Goal: Task Accomplishment & Management: Use online tool/utility

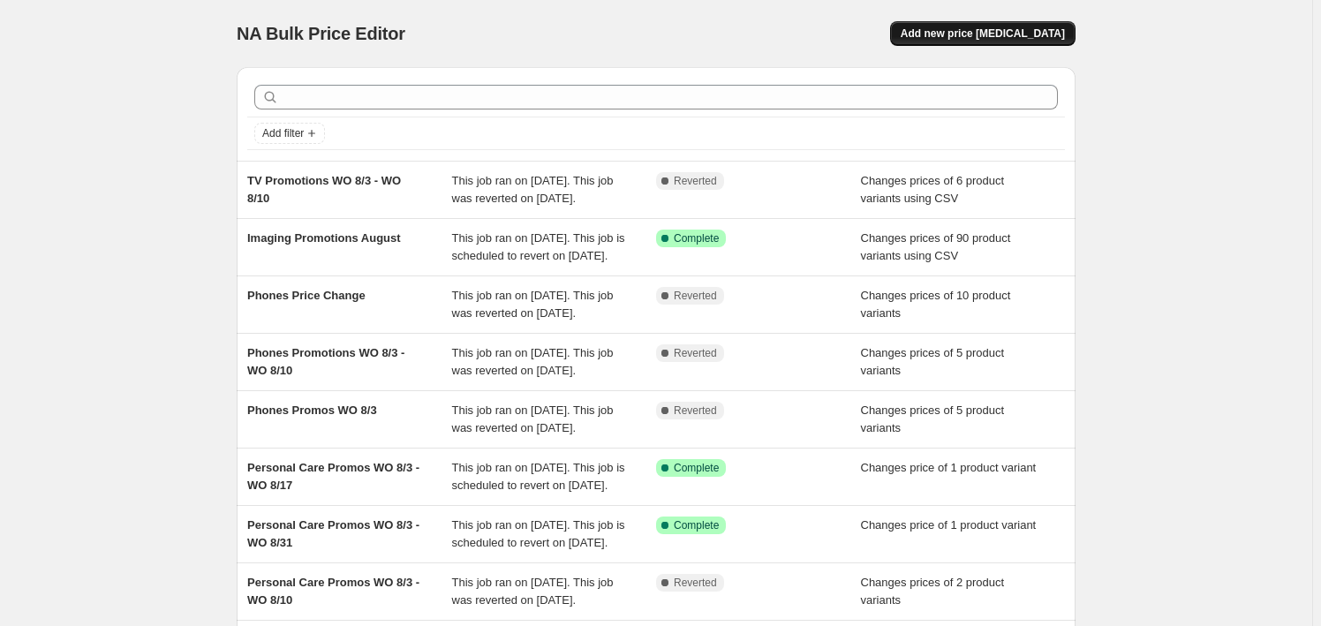
click at [1017, 33] on span "Add new price [MEDICAL_DATA]" at bounding box center [983, 33] width 164 height 14
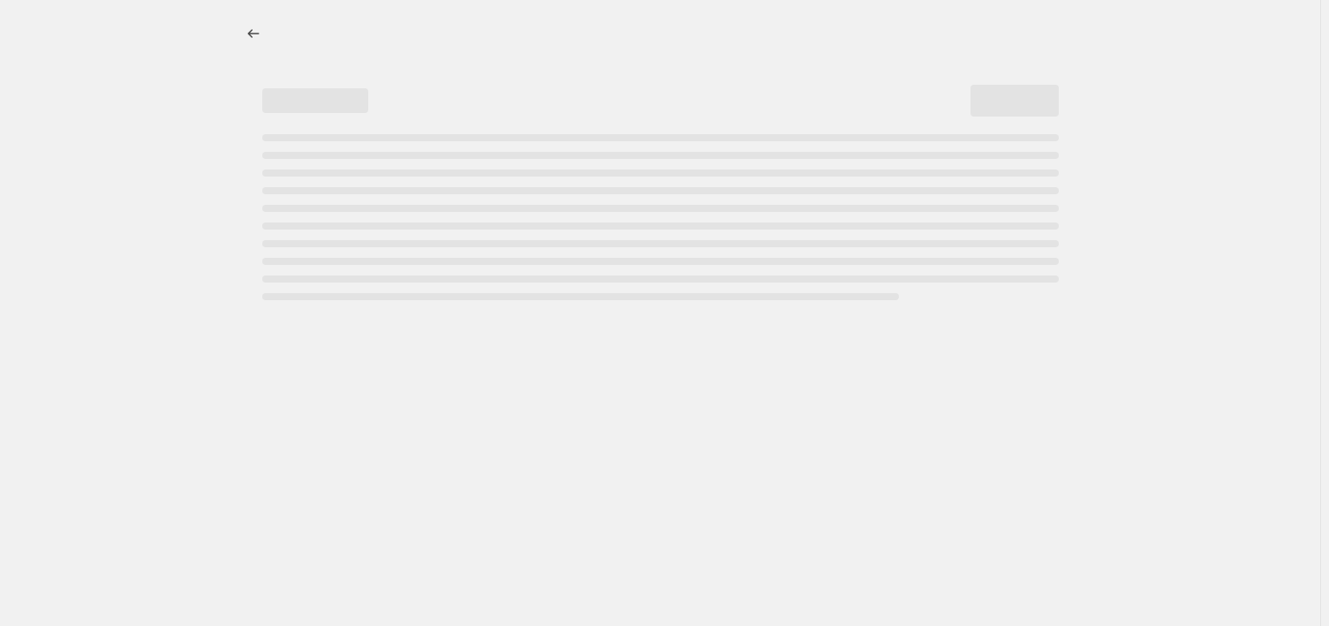
select select "percentage"
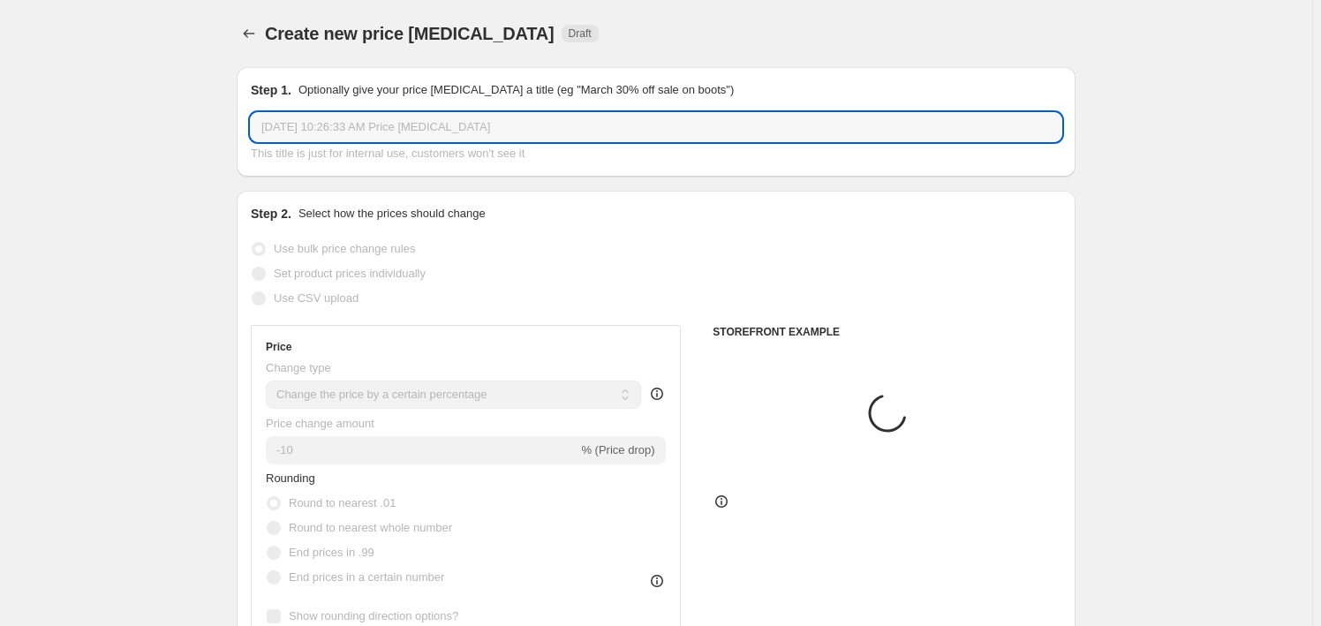
click at [449, 132] on input "Aug 18, 2025, 10:26:33 AM Price change job" at bounding box center [656, 127] width 810 height 28
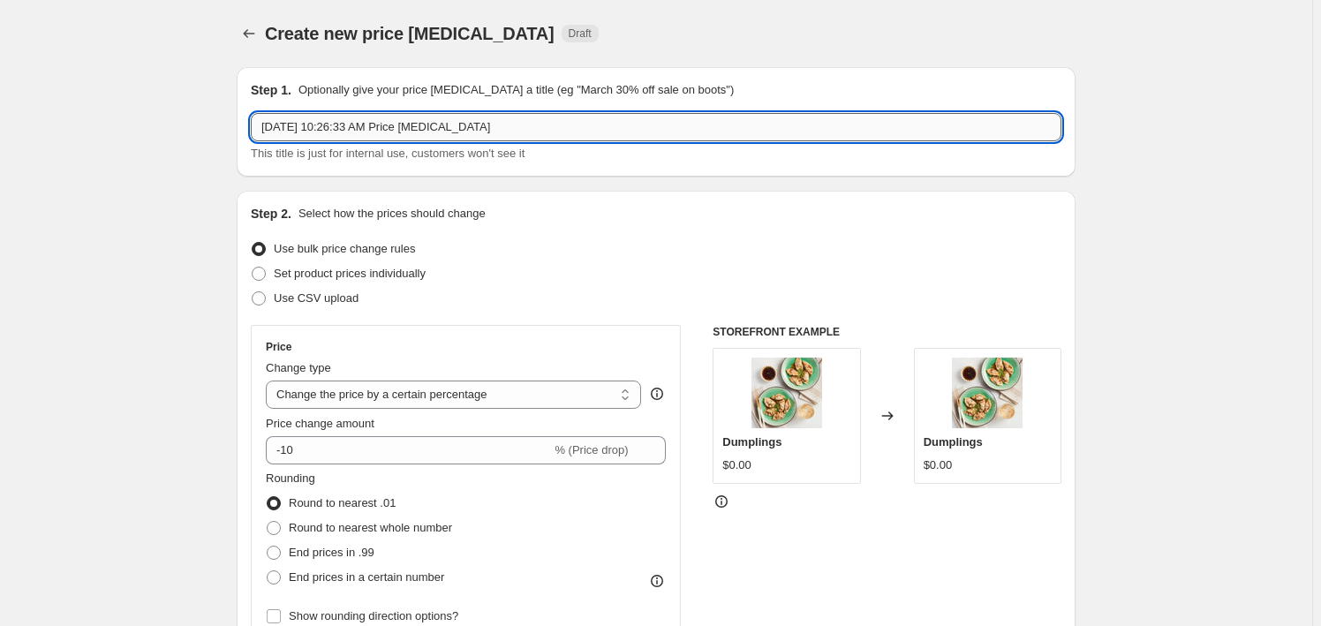
click at [449, 132] on input "Aug 18, 2025, 10:26:33 AM Price change job" at bounding box center [656, 127] width 810 height 28
paste input "Phones Promotions WO 8/17 - WO 8/24"
type input "Phones Promotions WO 8/17 - WO 8/24"
click at [372, 278] on span "Set product prices individually" at bounding box center [350, 273] width 152 height 13
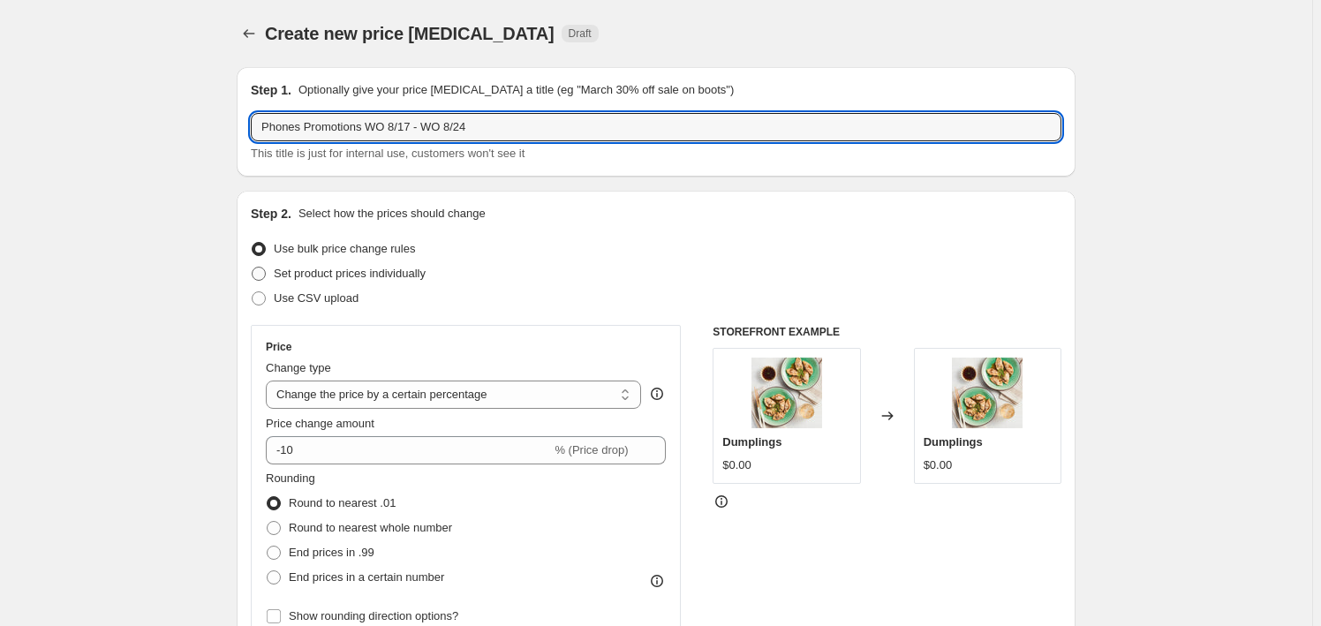
click at [253, 268] on input "Set product prices individually" at bounding box center [252, 267] width 1 height 1
radio input "true"
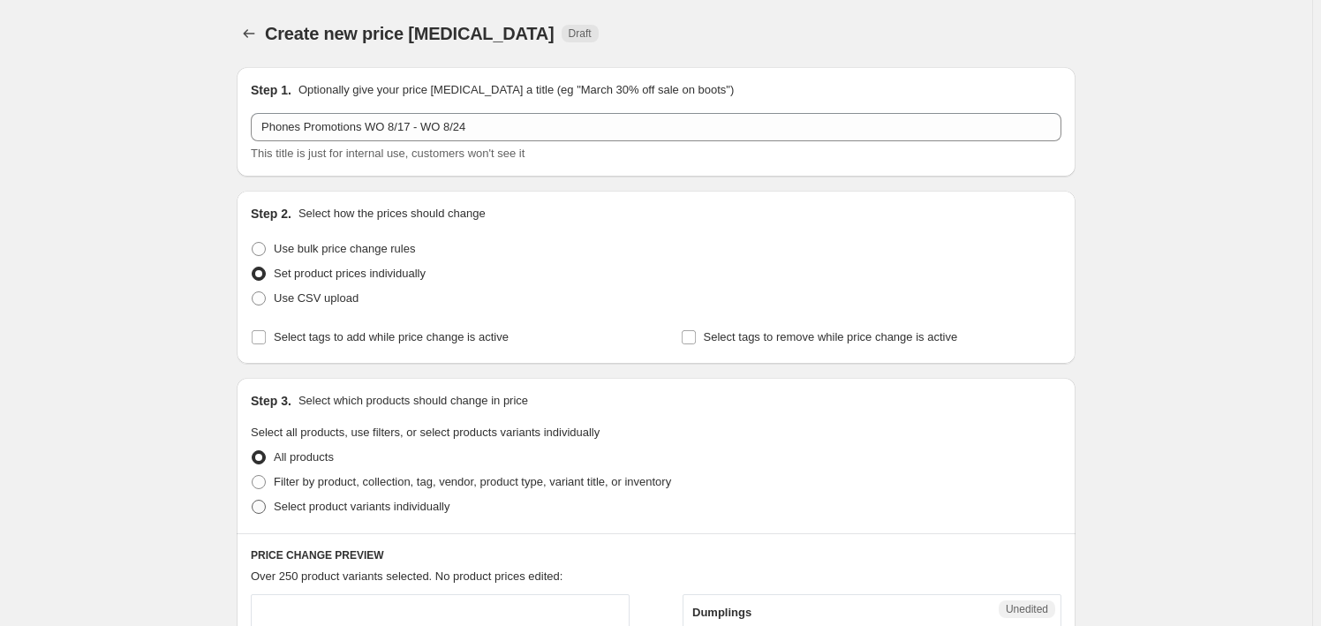
click at [260, 501] on span at bounding box center [259, 507] width 14 height 14
click at [253, 501] on input "Select product variants individually" at bounding box center [252, 500] width 1 height 1
radio input "true"
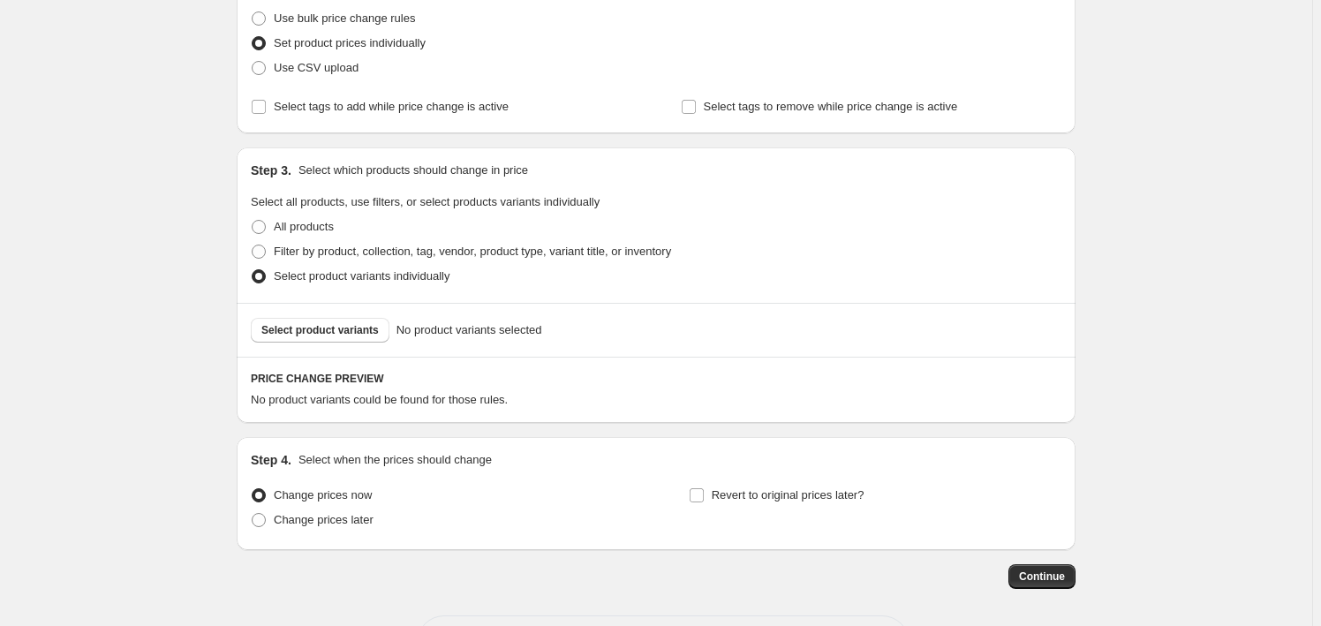
scroll to position [240, 0]
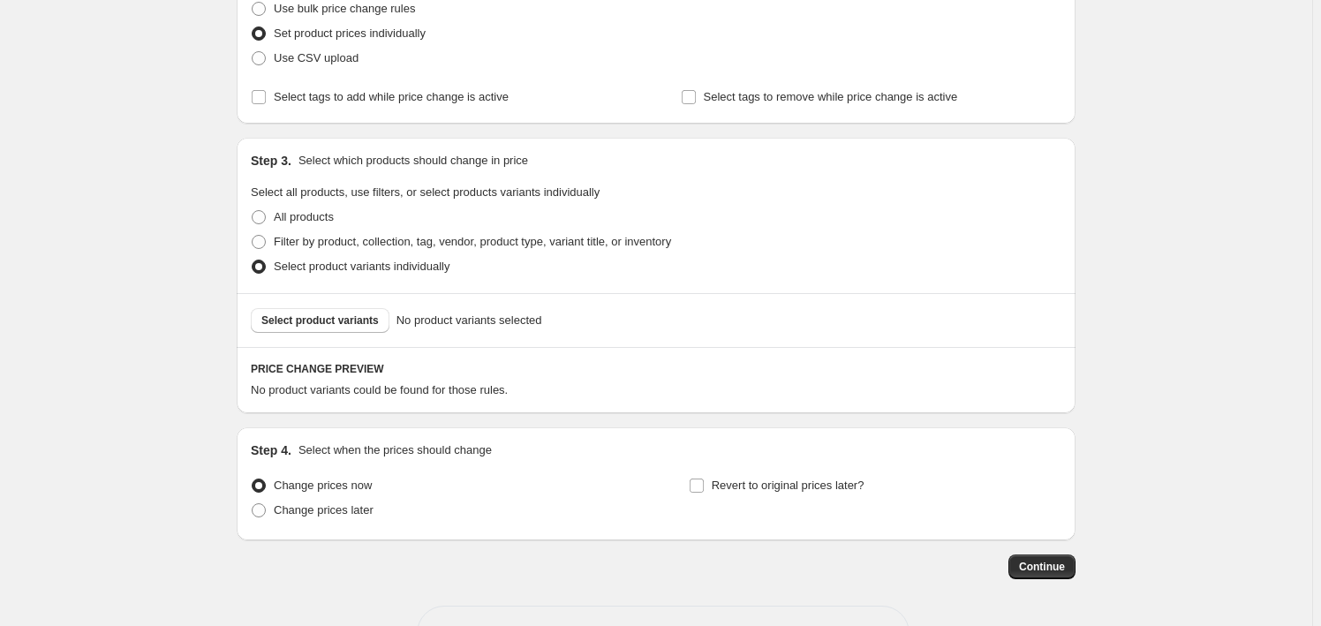
click at [35, 371] on div "Create new price change job. This page is ready Create new price change job Dra…" at bounding box center [656, 223] width 1312 height 927
click at [358, 338] on div "Select product variants No product variants selected" at bounding box center [656, 320] width 839 height 54
click at [346, 320] on span "Select product variants" at bounding box center [319, 320] width 117 height 14
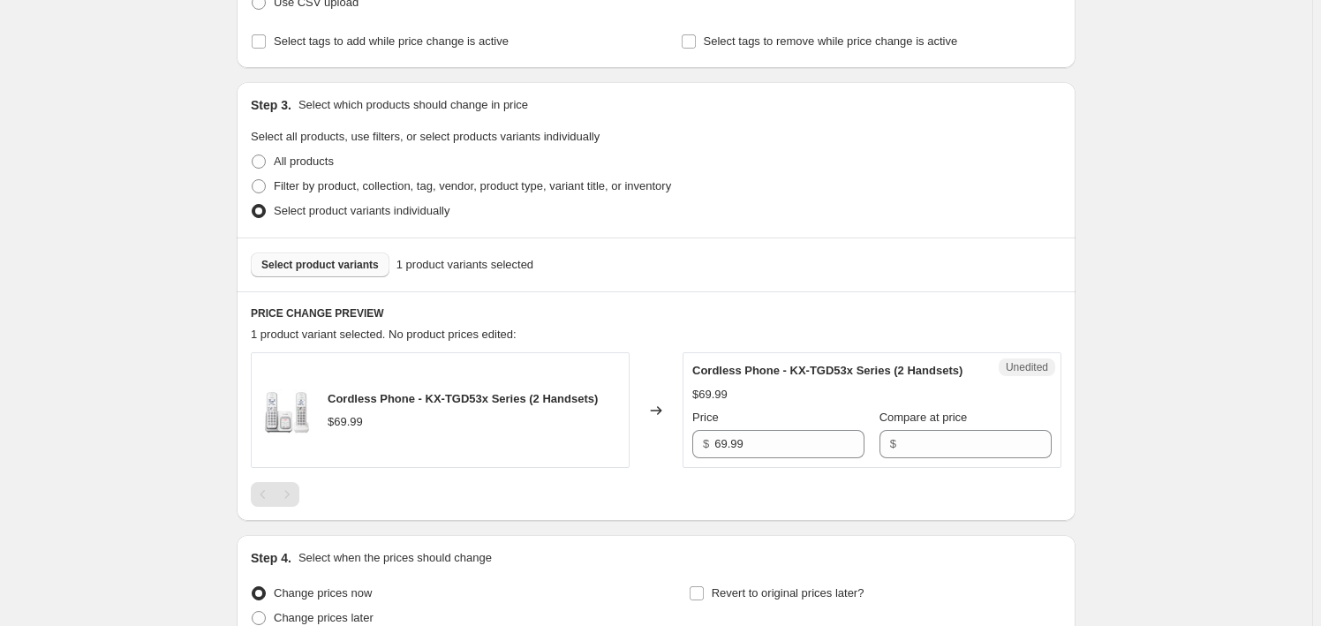
scroll to position [320, 0]
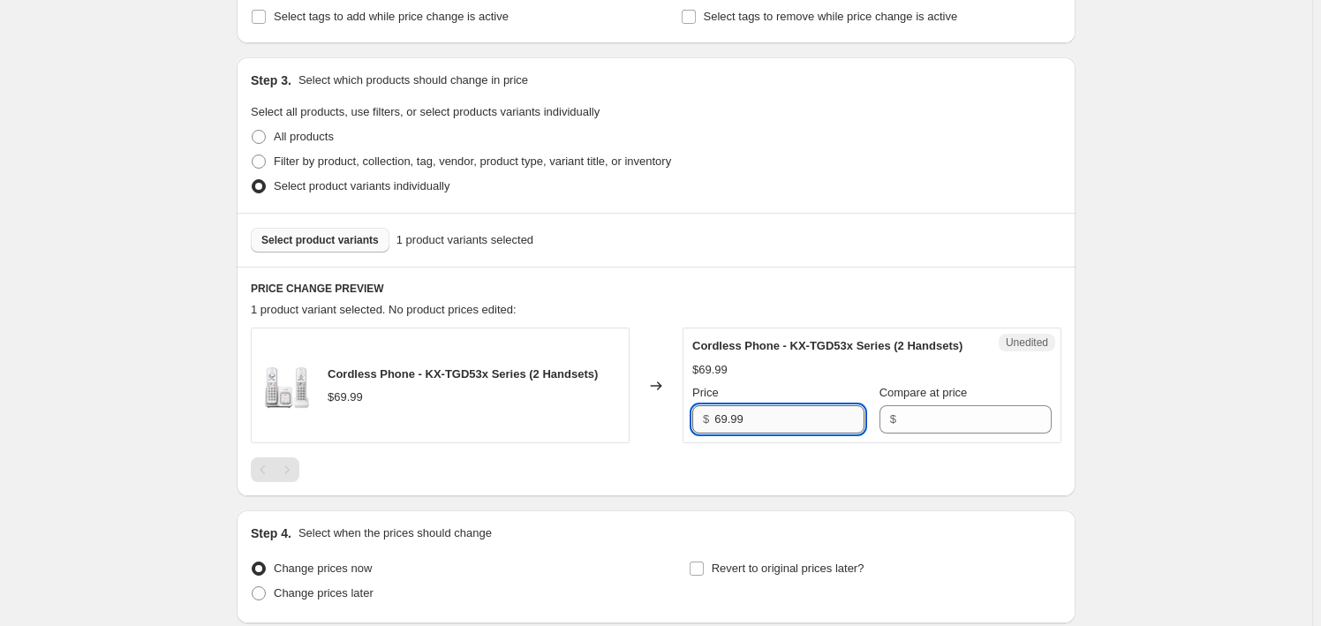
click at [783, 414] on input "69.99" at bounding box center [789, 419] width 150 height 28
drag, startPoint x: 783, startPoint y: 414, endPoint x: 724, endPoint y: 421, distance: 59.6
click at [780, 415] on input "69.99" at bounding box center [789, 419] width 150 height 28
drag, startPoint x: 713, startPoint y: 419, endPoint x: 827, endPoint y: 413, distance: 114.1
click at [1001, 421] on div "Price $ 69.99 Compare at price $" at bounding box center [871, 408] width 359 height 49
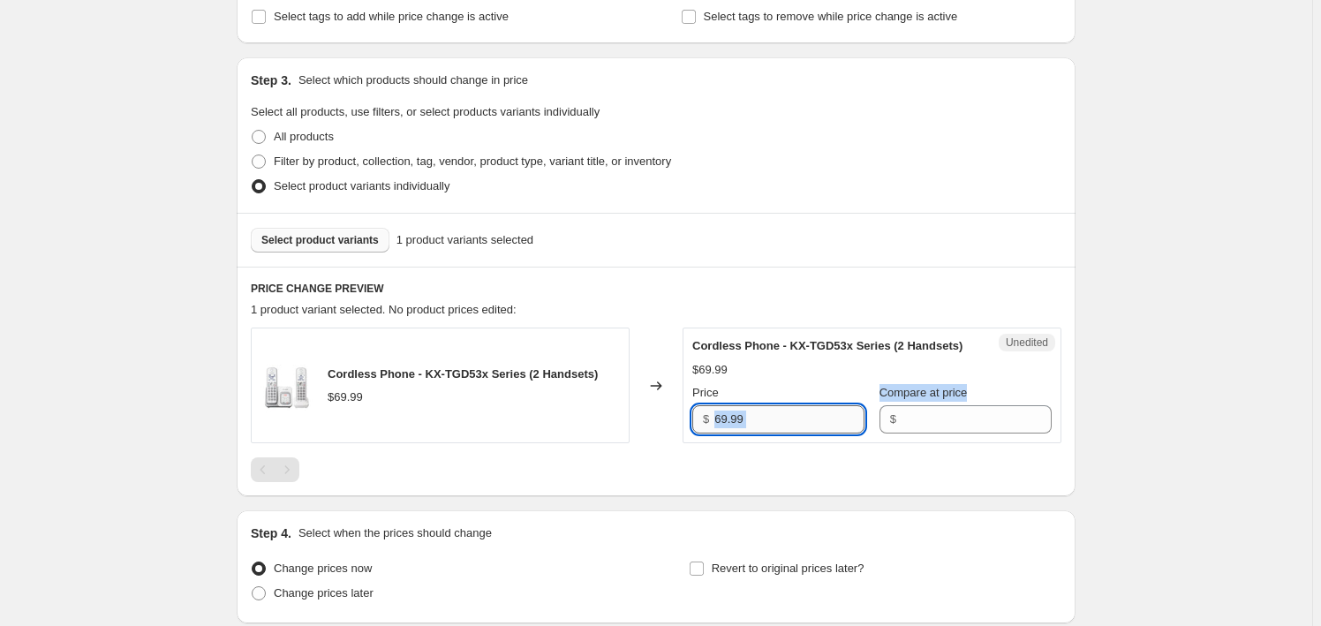
click at [820, 415] on input "69.99" at bounding box center [789, 419] width 150 height 28
click at [743, 423] on input "69.99" at bounding box center [789, 419] width 150 height 28
type input "69.99"
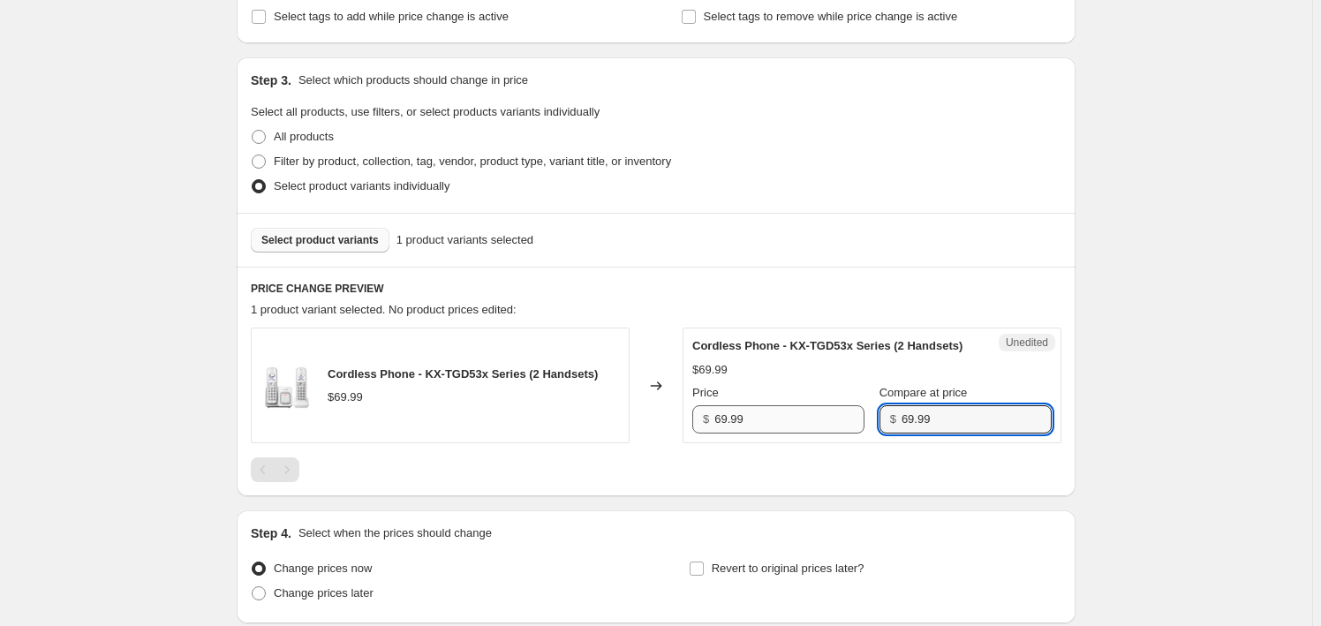
type input "69.99"
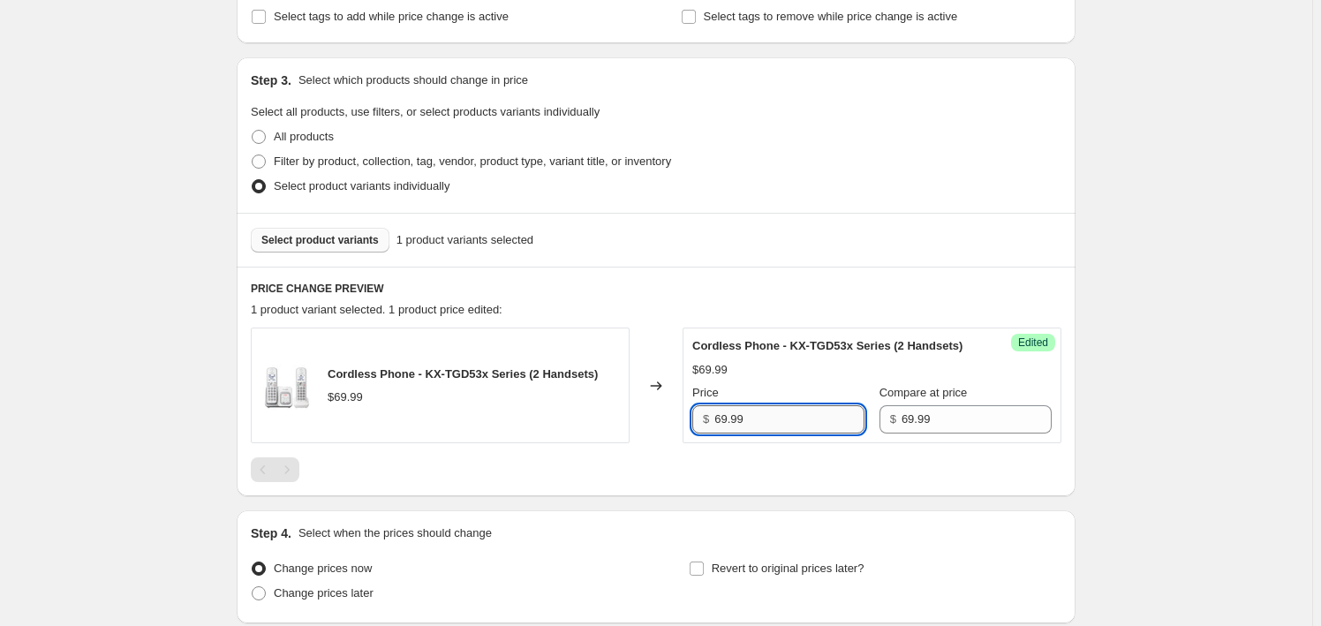
click at [748, 411] on input "69.99" at bounding box center [789, 419] width 150 height 28
paste input "5"
type input "59.99"
click at [320, 242] on span "Select product variants" at bounding box center [319, 240] width 117 height 14
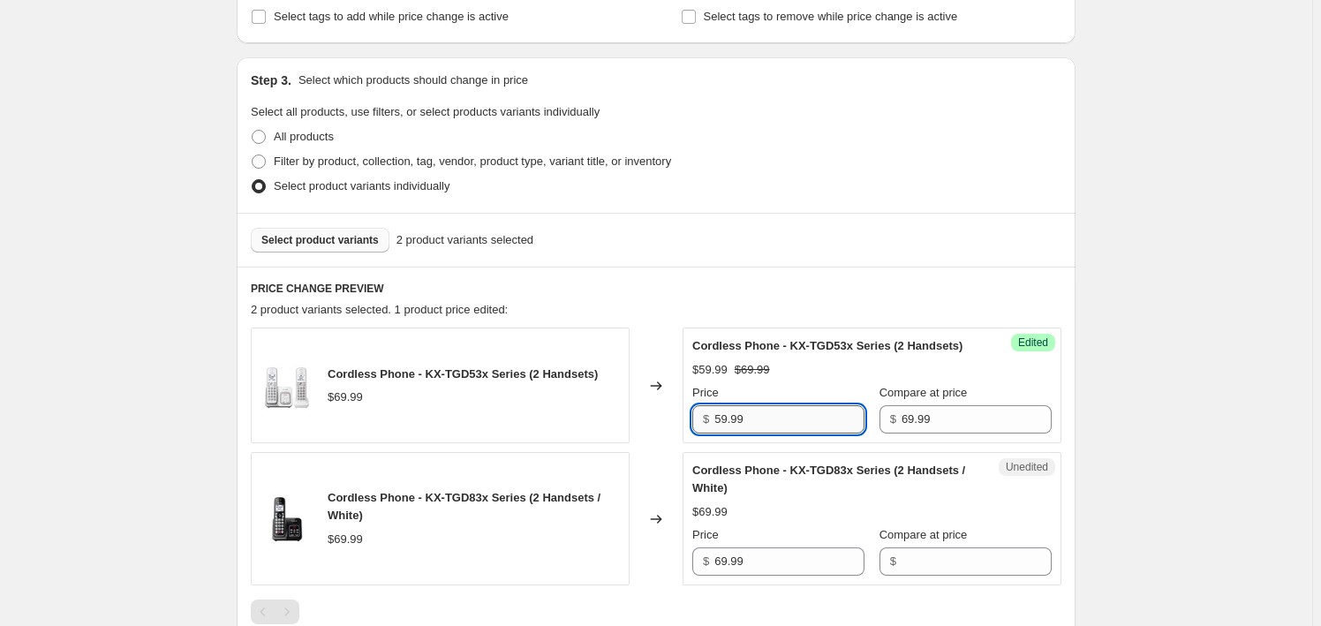
click at [762, 416] on input "59.99" at bounding box center [789, 419] width 150 height 28
click at [765, 415] on input "59.99" at bounding box center [789, 419] width 150 height 28
click at [780, 553] on input "69.99" at bounding box center [789, 561] width 150 height 28
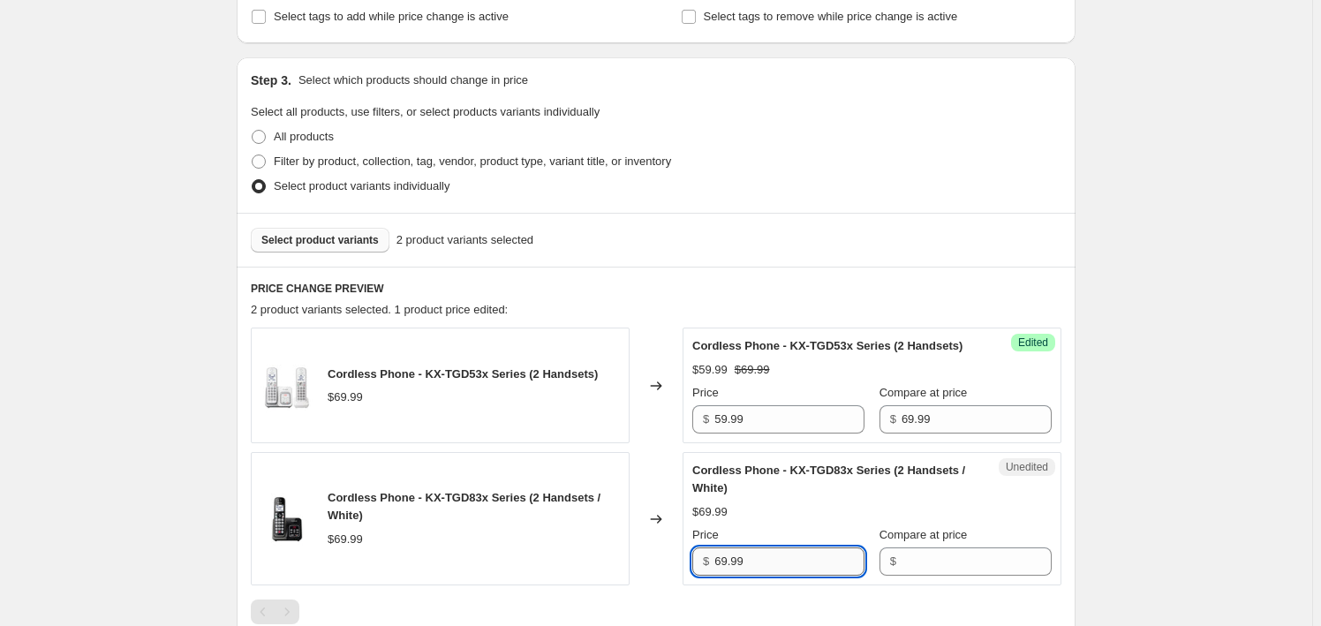
drag, startPoint x: 780, startPoint y: 553, endPoint x: 765, endPoint y: 556, distance: 15.4
click at [781, 553] on input "69.99" at bounding box center [789, 561] width 150 height 28
type input "69.99"
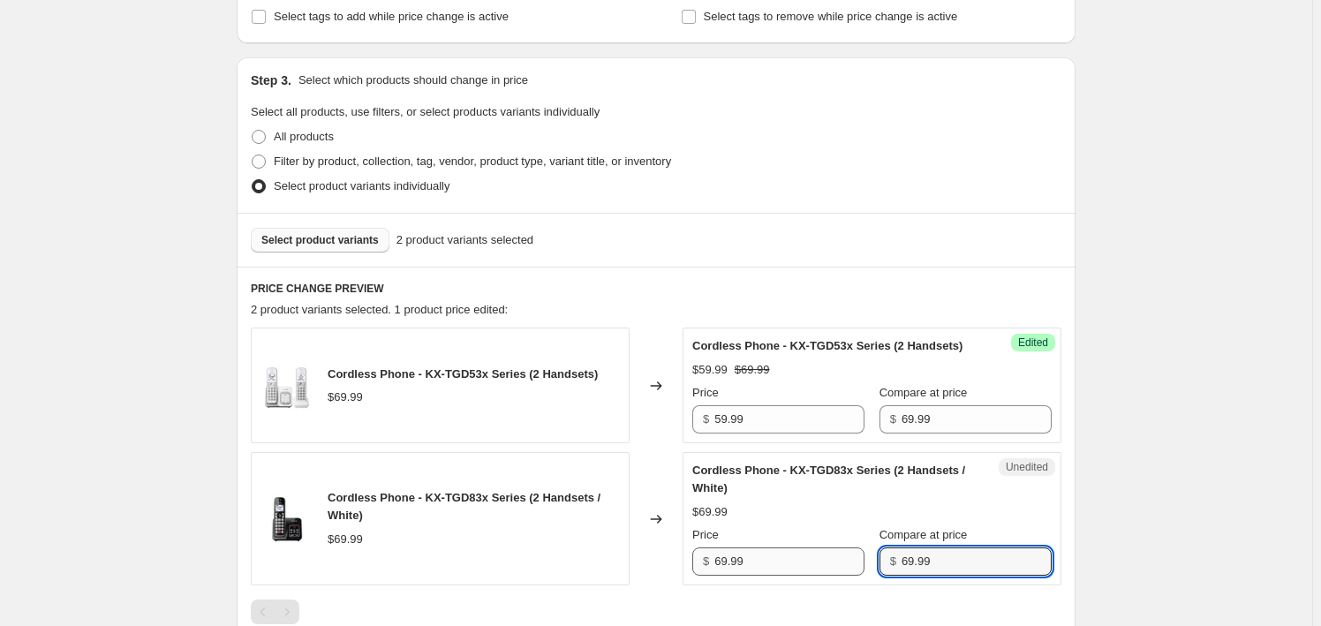
type input "69.99"
click at [813, 555] on input "69.99" at bounding box center [789, 561] width 150 height 28
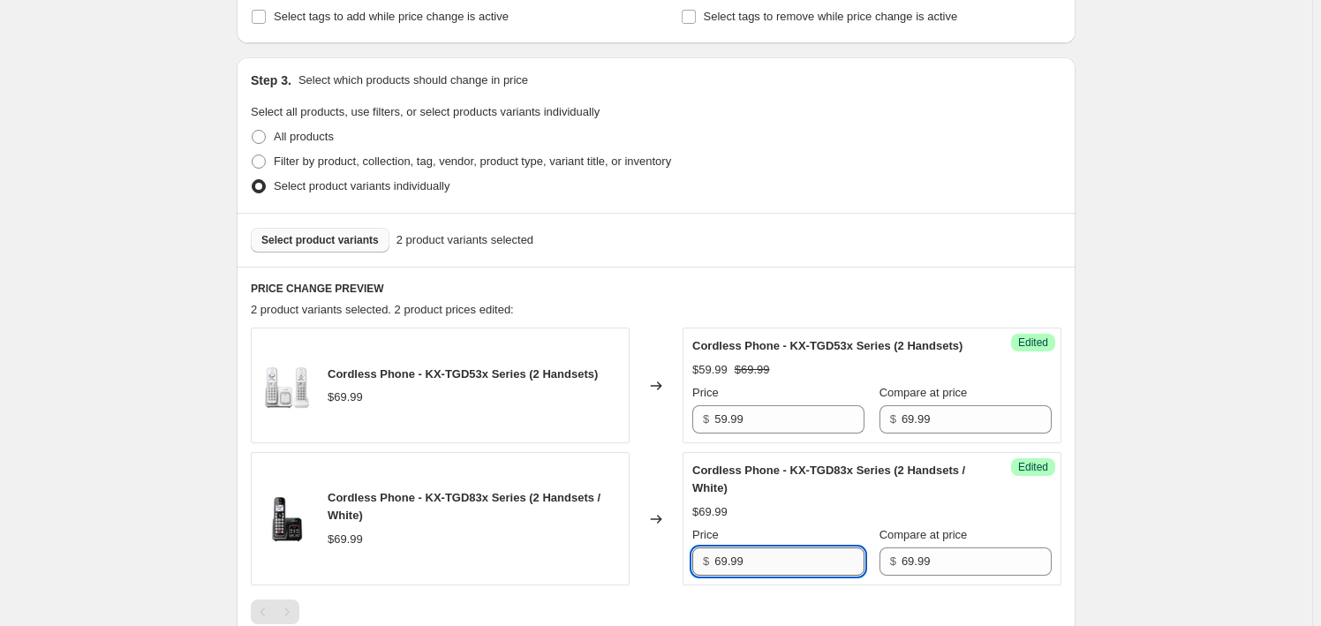
click at [814, 554] on input "69.99" at bounding box center [789, 561] width 150 height 28
paste input "5"
type input "59.99"
click at [1082, 520] on div "Create new price change job. This page is ready Create new price change job Dra…" at bounding box center [655, 296] width 881 height 1233
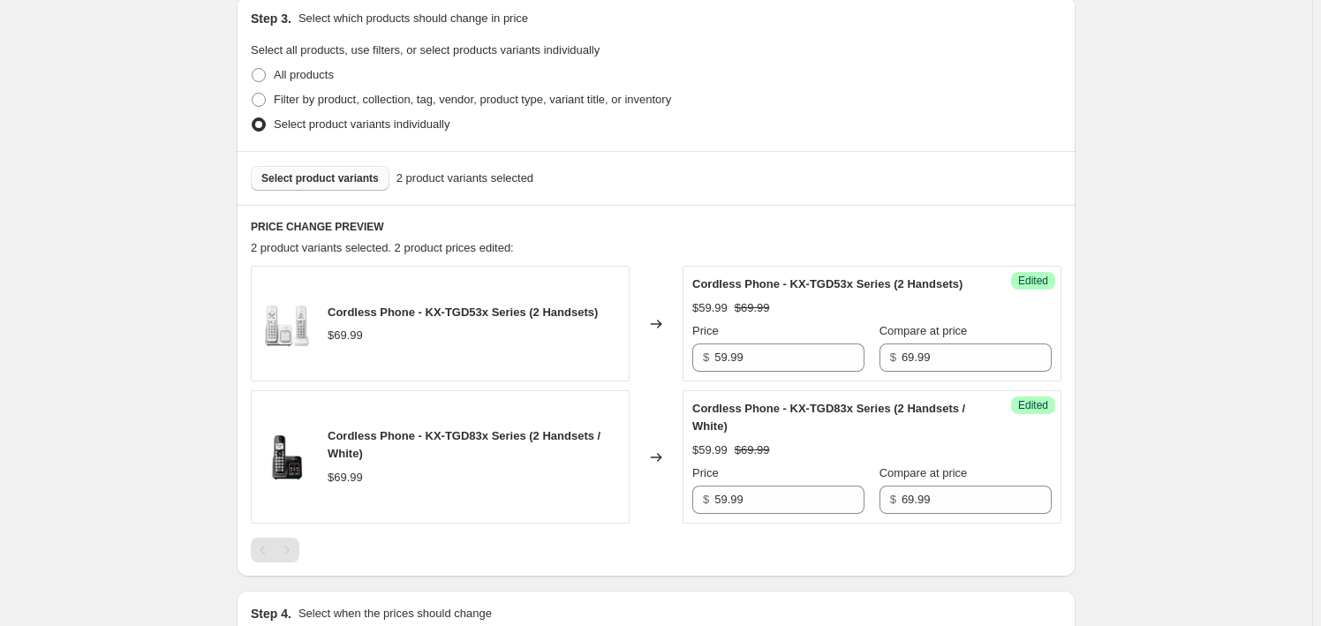
scroll to position [240, 0]
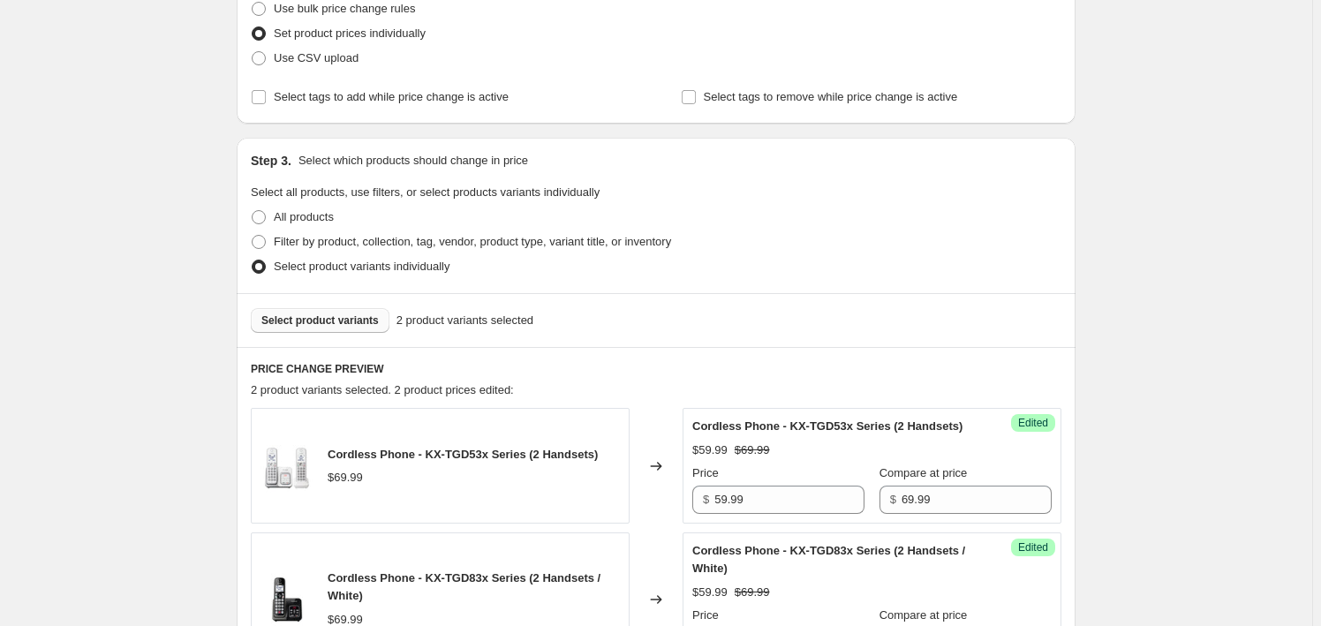
click at [336, 326] on button "Select product variants" at bounding box center [320, 320] width 139 height 25
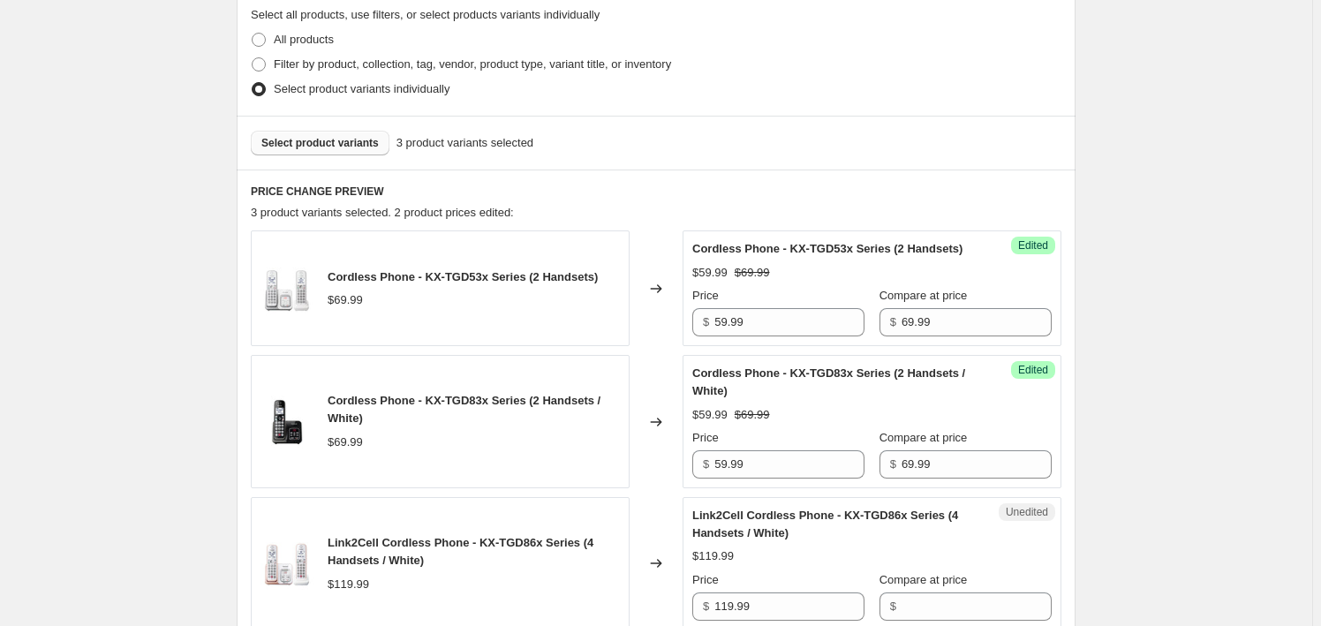
scroll to position [642, 0]
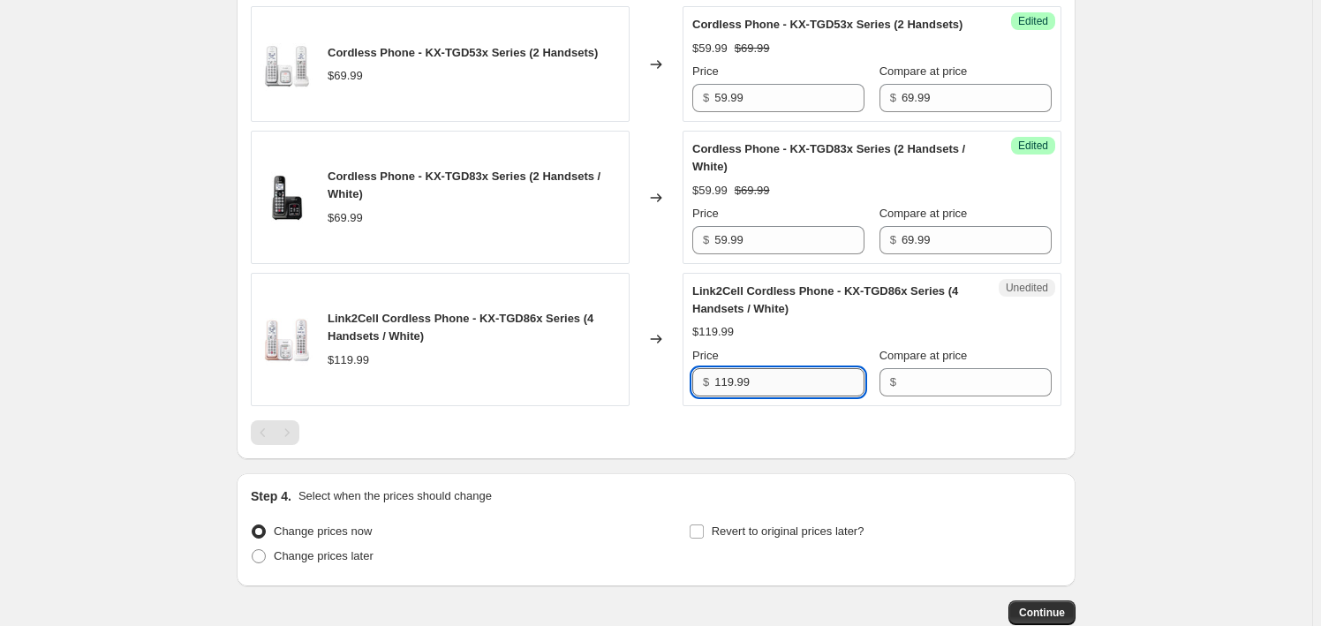
click at [763, 368] on input "119.99" at bounding box center [789, 382] width 150 height 28
click at [764, 368] on input "119.99" at bounding box center [789, 382] width 150 height 28
type input "119.99"
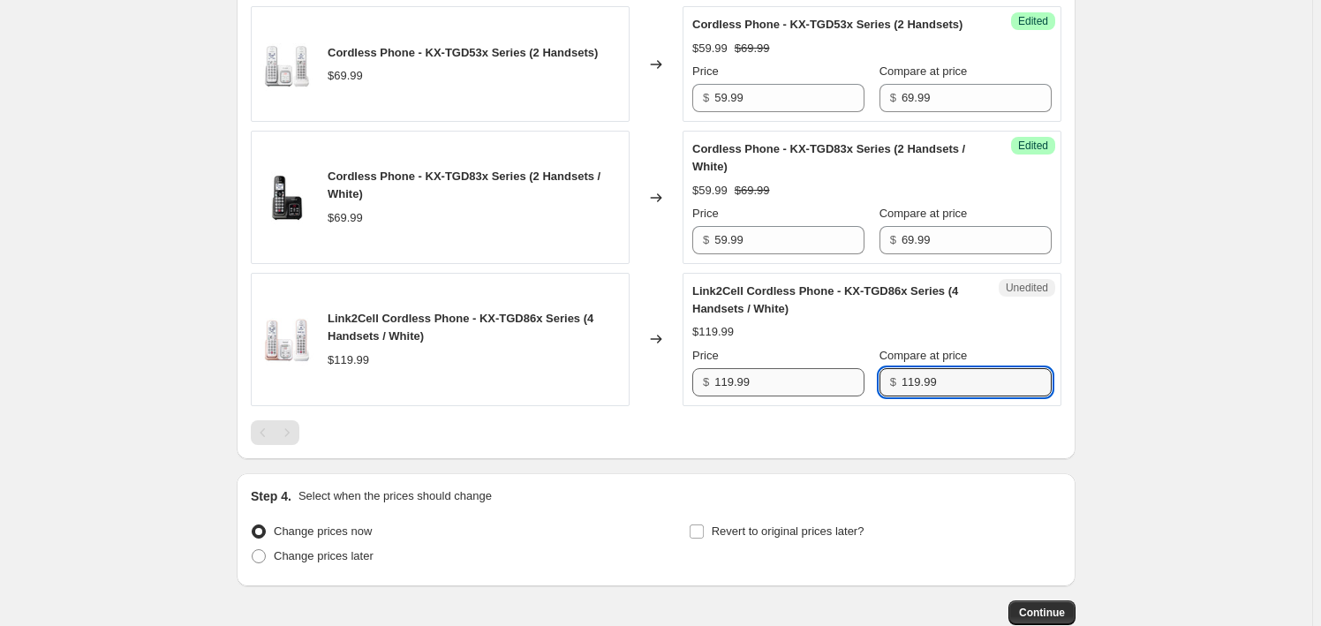
type input "119.99"
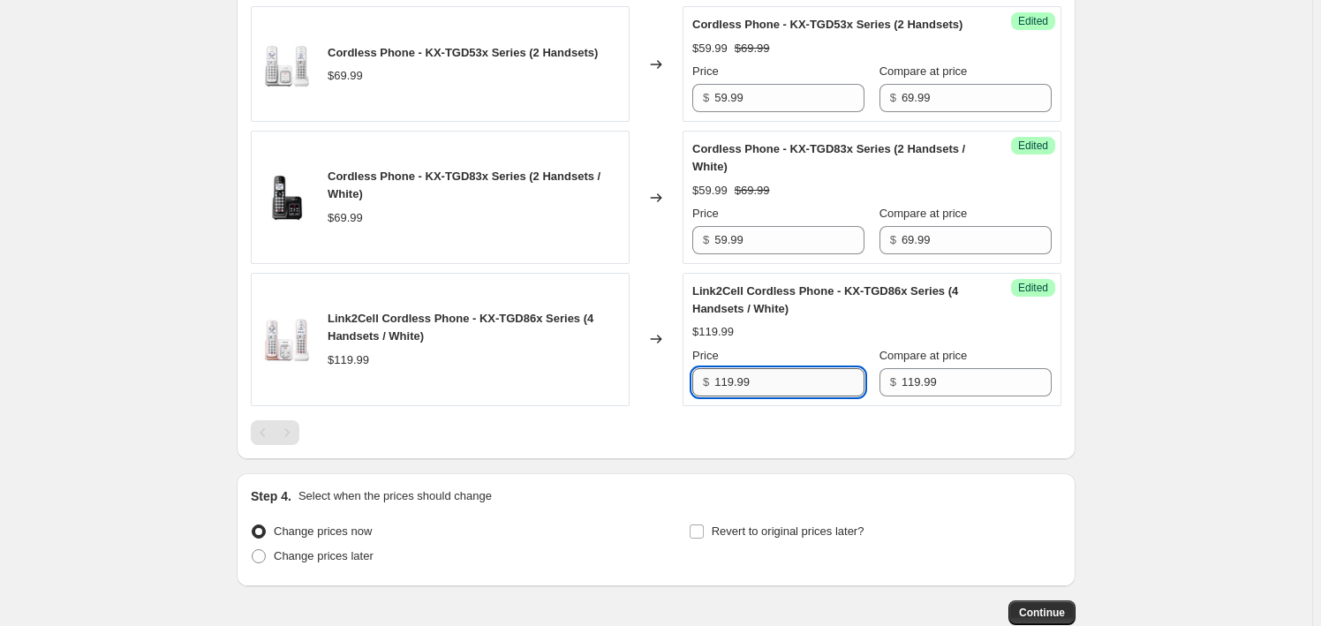
click at [814, 373] on input "119.99" at bounding box center [789, 382] width 150 height 28
click at [815, 373] on input "119.99" at bounding box center [789, 382] width 150 height 28
paste input "9"
type input "99.99"
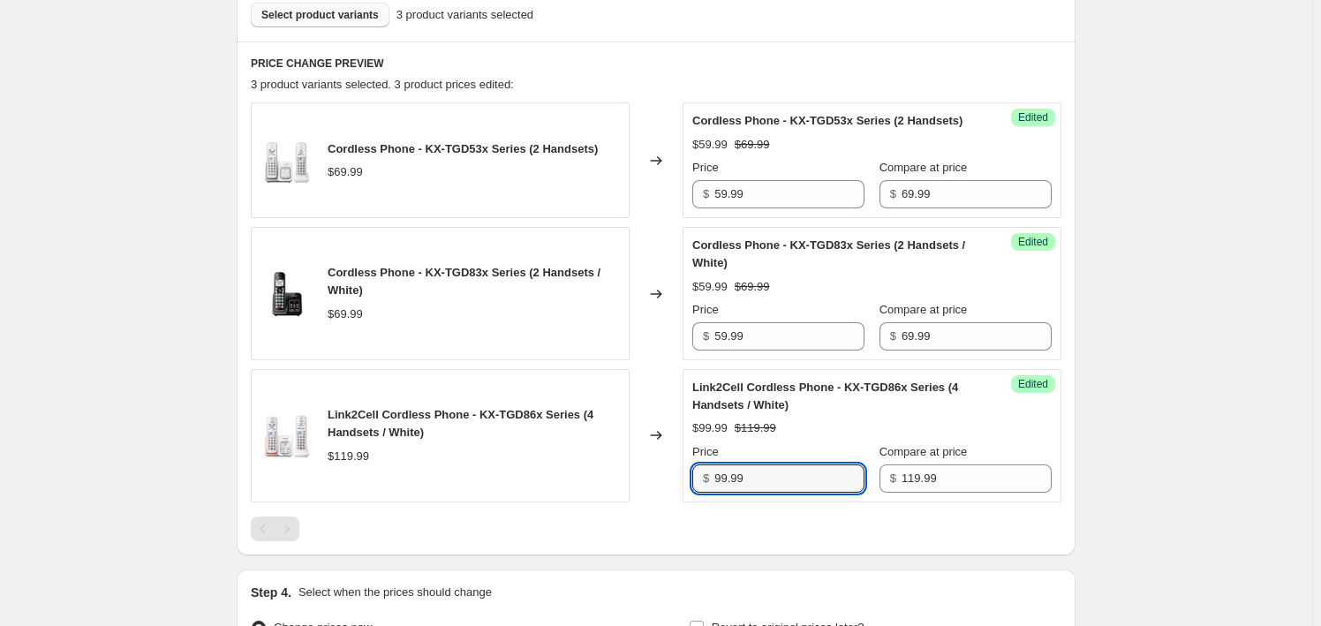
scroll to position [401, 0]
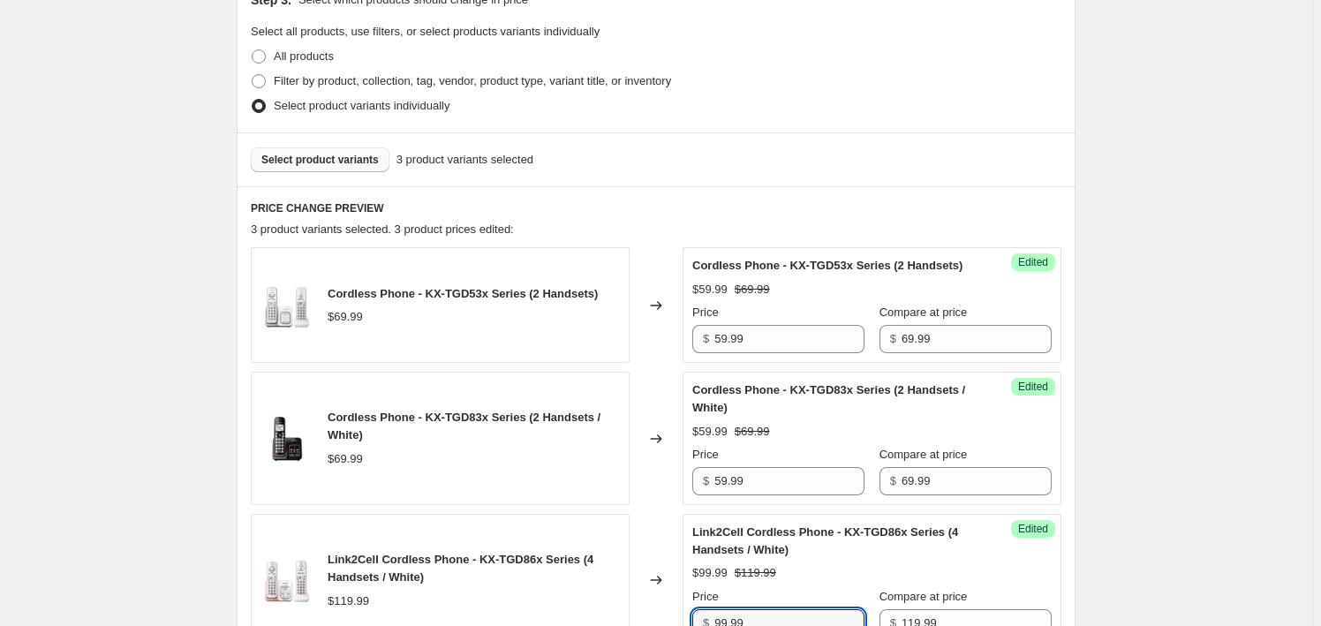
click at [351, 164] on span "Select product variants" at bounding box center [319, 160] width 117 height 14
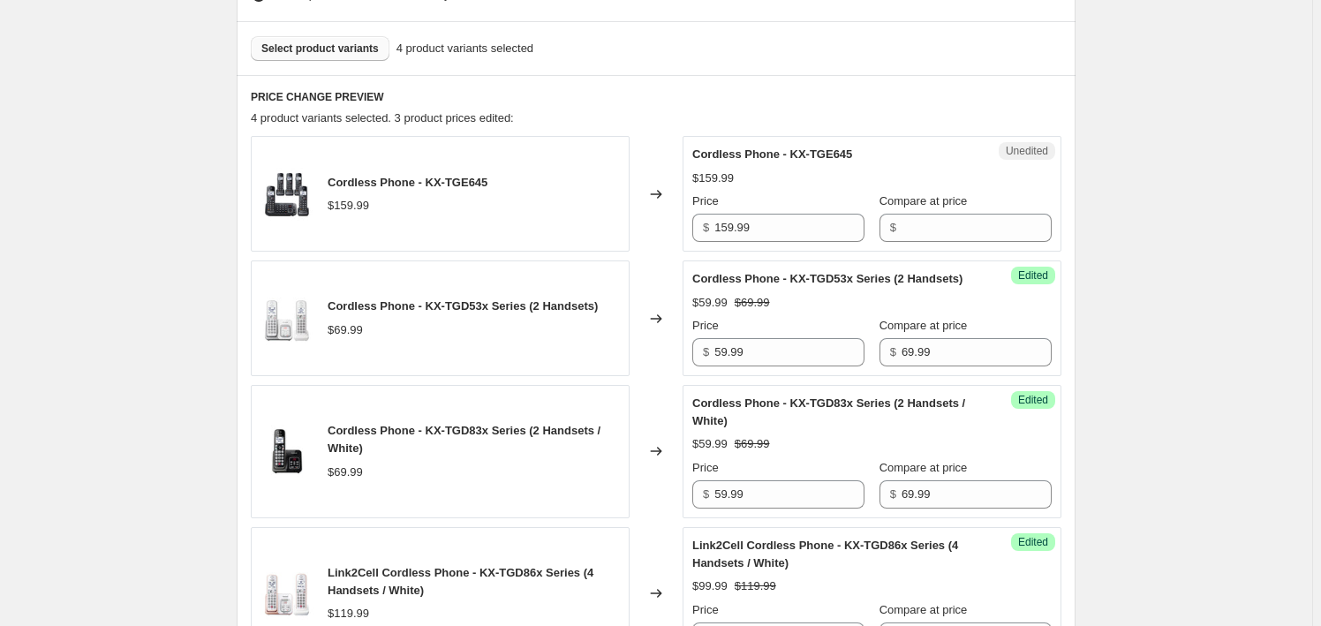
scroll to position [481, 0]
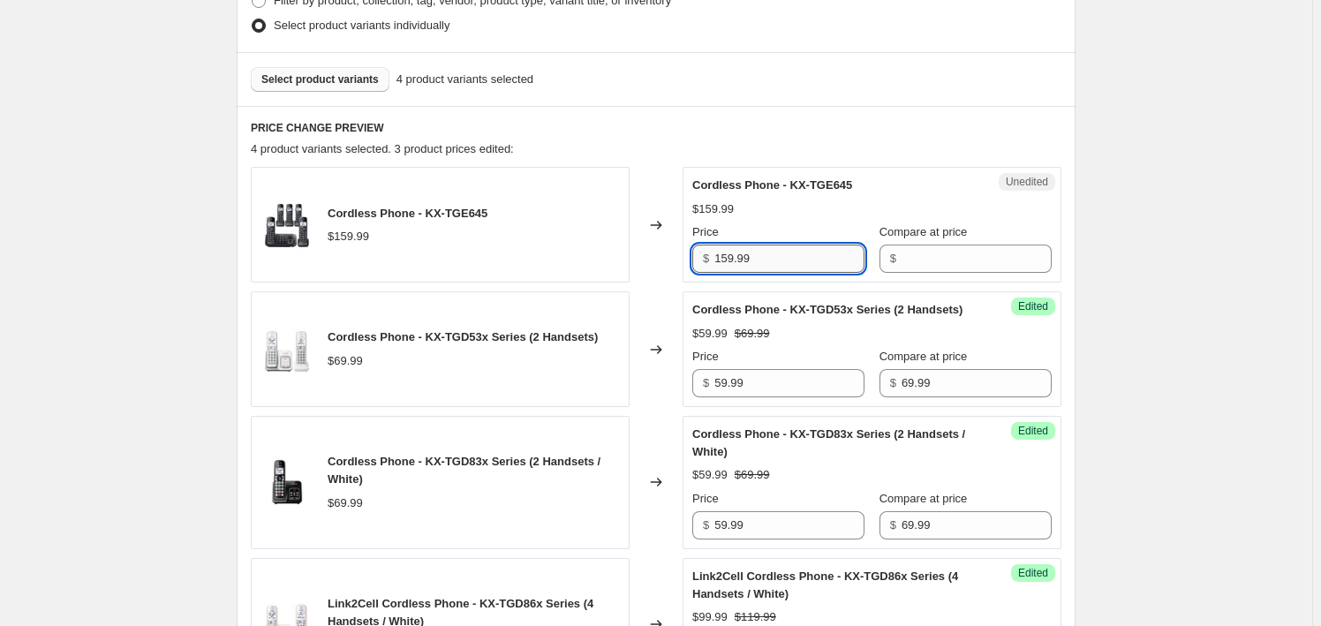
click at [773, 254] on input "159.99" at bounding box center [789, 259] width 150 height 28
drag, startPoint x: 772, startPoint y: 254, endPoint x: 737, endPoint y: 261, distance: 35.1
click at [769, 255] on input "159.99" at bounding box center [789, 259] width 150 height 28
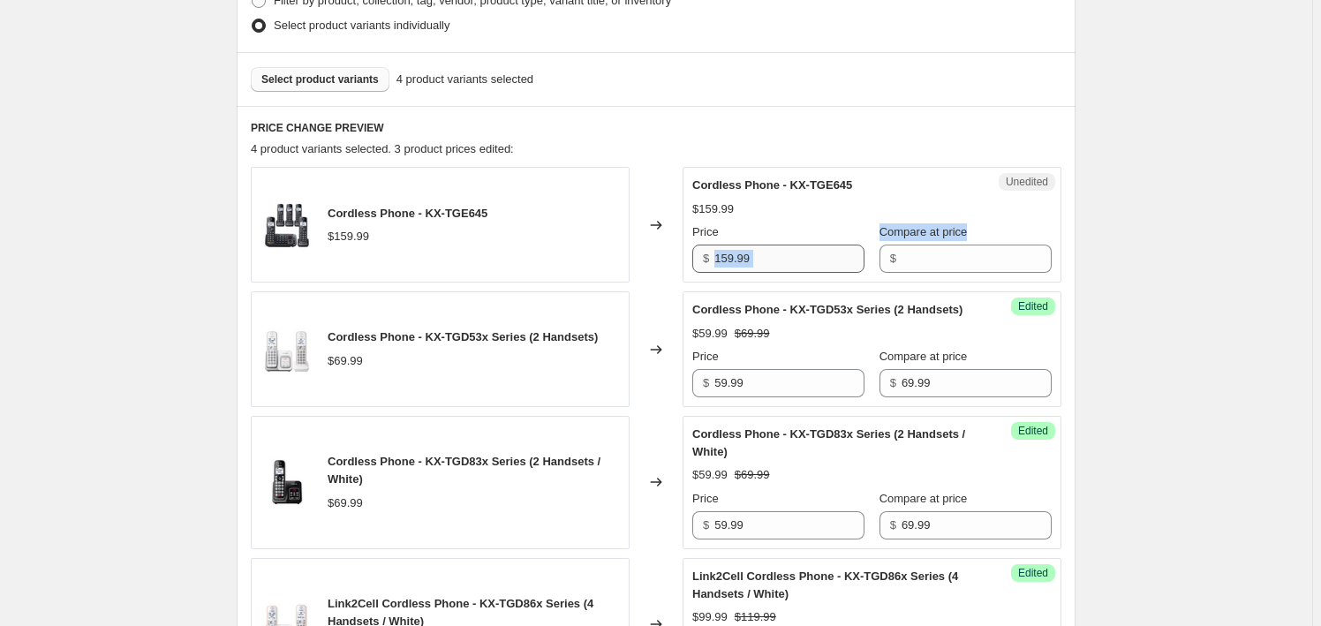
drag, startPoint x: 735, startPoint y: 262, endPoint x: 773, endPoint y: 246, distance: 40.3
click at [927, 270] on div "Price $ 159.99 Compare at price $" at bounding box center [871, 247] width 359 height 49
click at [771, 246] on input "159.99" at bounding box center [789, 259] width 150 height 28
click at [772, 246] on input "159.99" at bounding box center [789, 259] width 150 height 28
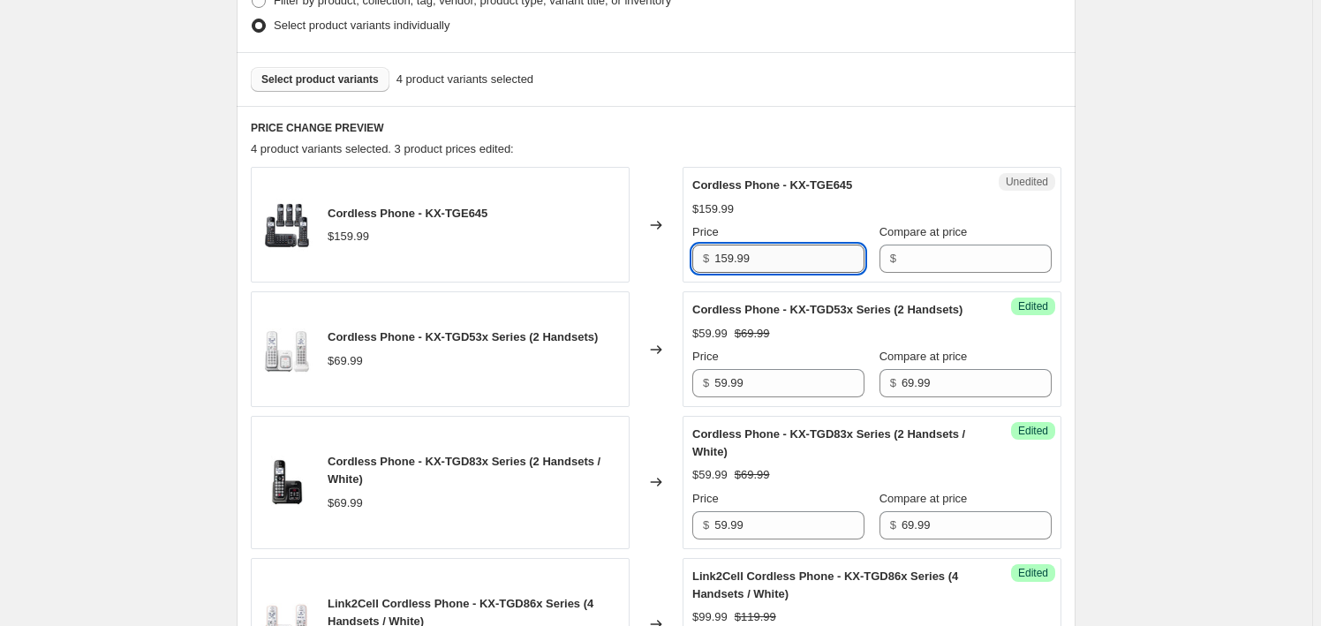
click at [743, 256] on input "159.99" at bounding box center [789, 259] width 150 height 28
drag, startPoint x: 837, startPoint y: 256, endPoint x: 937, endPoint y: 261, distance: 99.9
click at [937, 261] on div "Price $ 159.99 Compare at price $" at bounding box center [871, 247] width 359 height 49
type input "159.99"
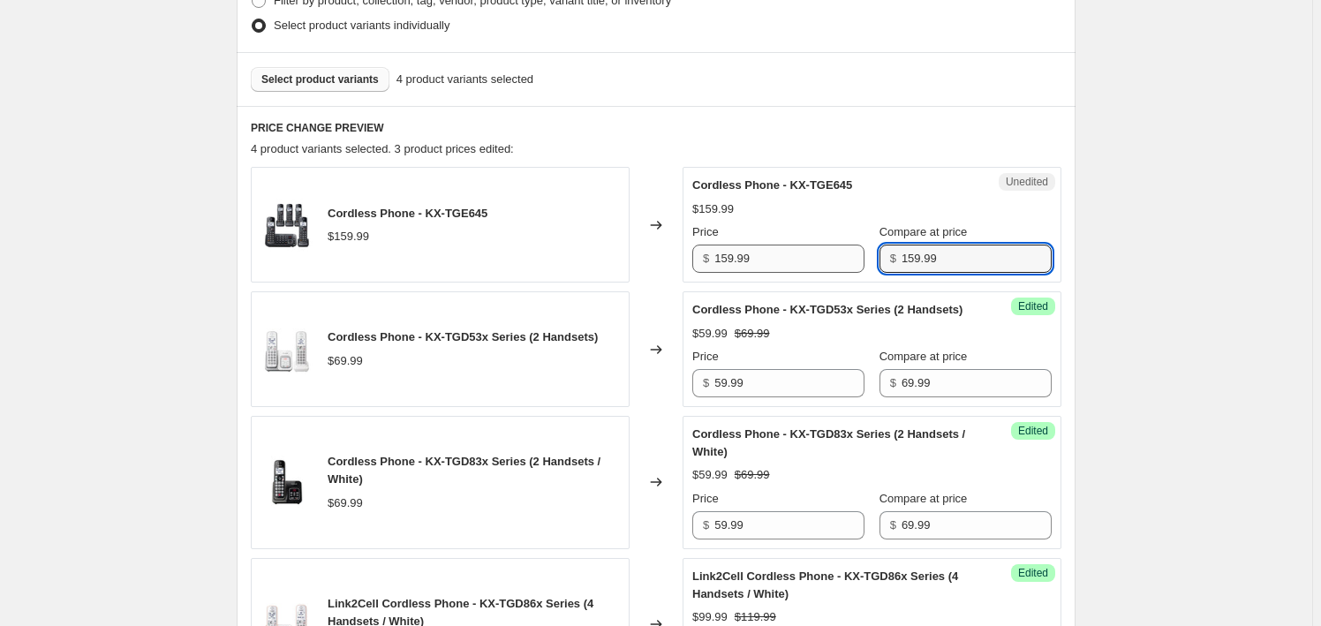
type input "159.99"
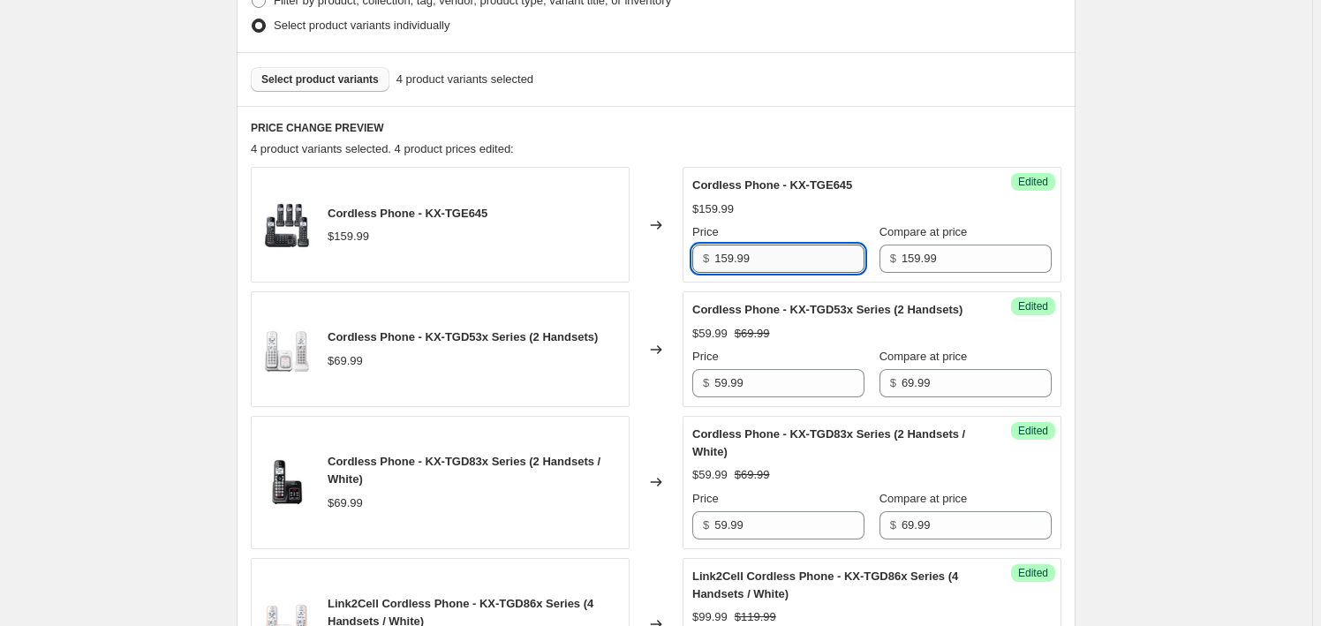
click at [799, 253] on input "159.99" at bounding box center [789, 259] width 150 height 28
paste input "44"
type input "144.99"
click at [785, 201] on div "$159.99" at bounding box center [871, 209] width 359 height 18
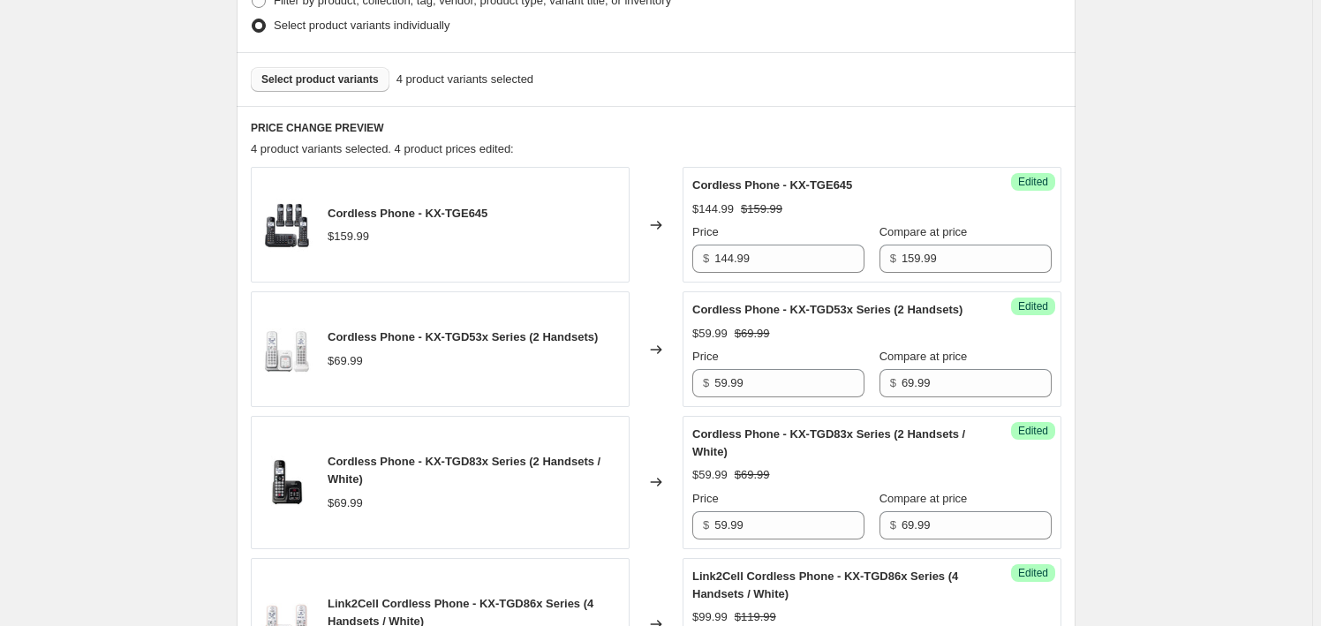
click at [283, 72] on span "Select product variants" at bounding box center [319, 79] width 117 height 14
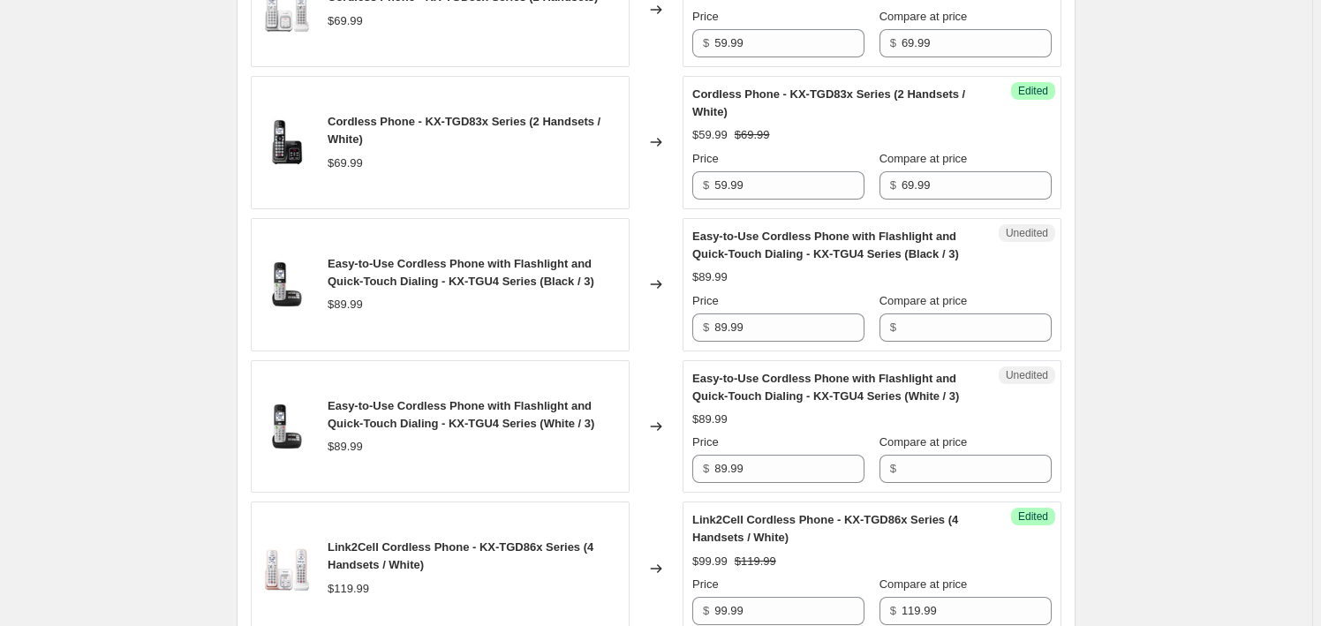
scroll to position [962, 0]
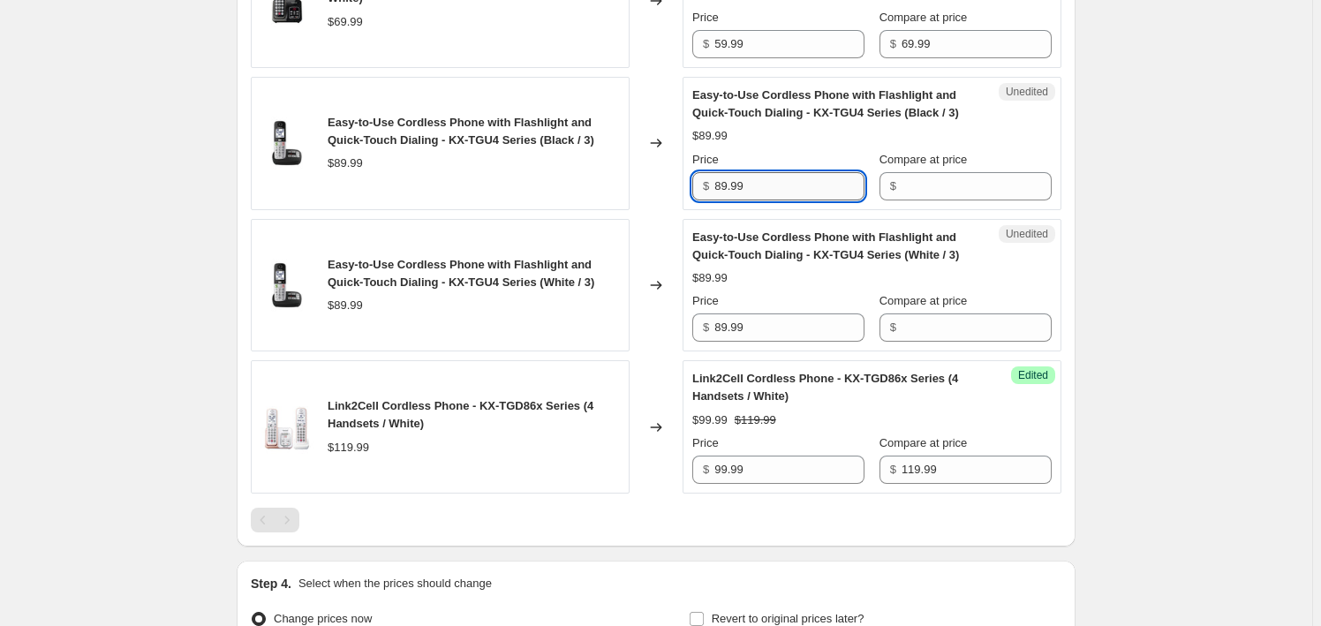
click at [742, 188] on input "89.99" at bounding box center [789, 186] width 150 height 28
type input "89.99"
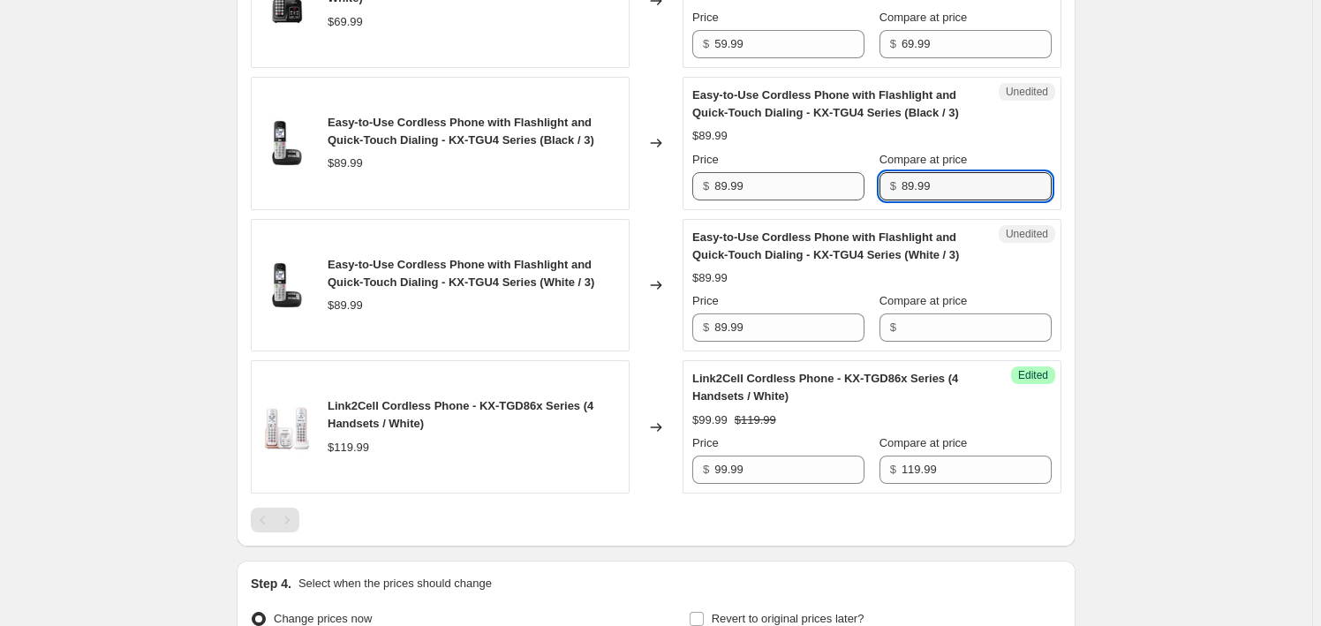
type input "89.99"
click at [844, 172] on input "89.99" at bounding box center [789, 186] width 150 height 28
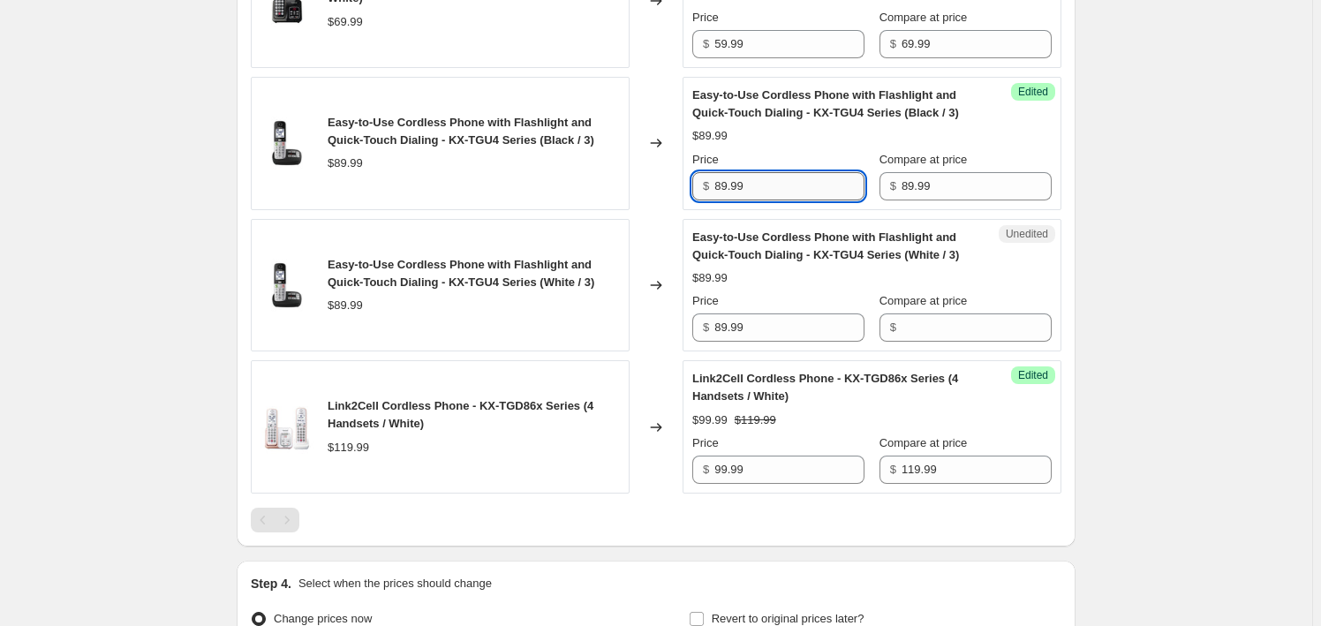
click at [844, 172] on input "89.99" at bounding box center [789, 186] width 150 height 28
paste input "74"
type input "74.99"
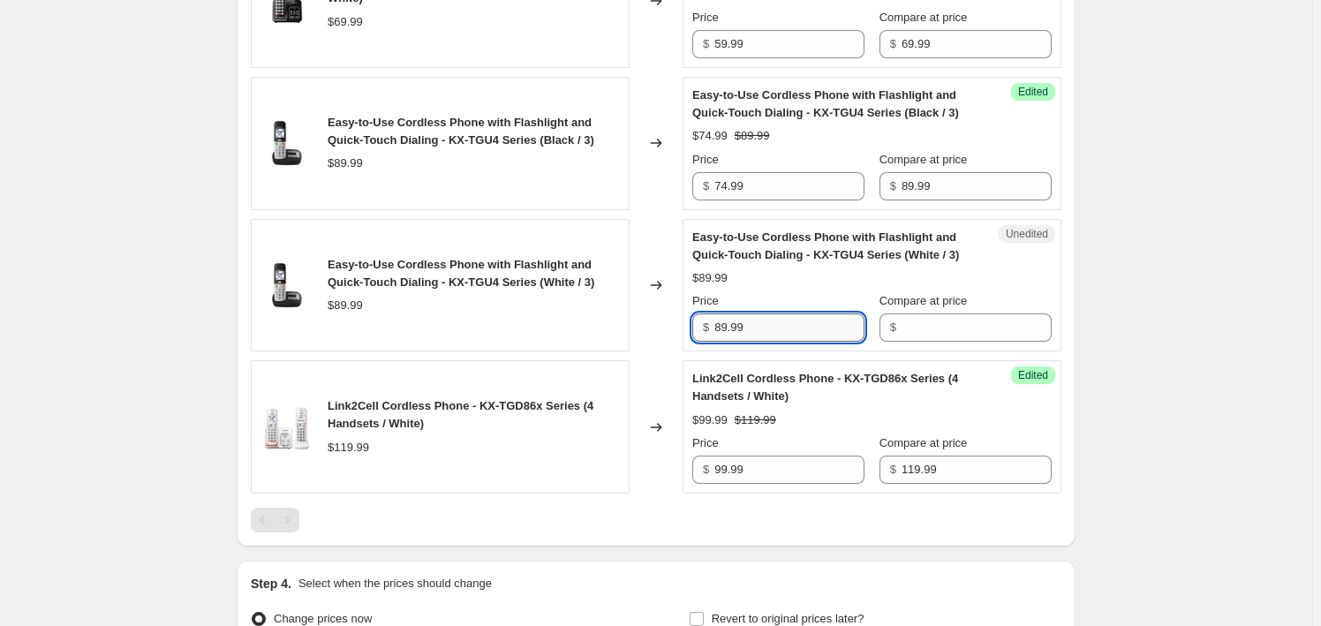
click at [772, 328] on input "89.99" at bounding box center [789, 327] width 150 height 28
type input "89.99"
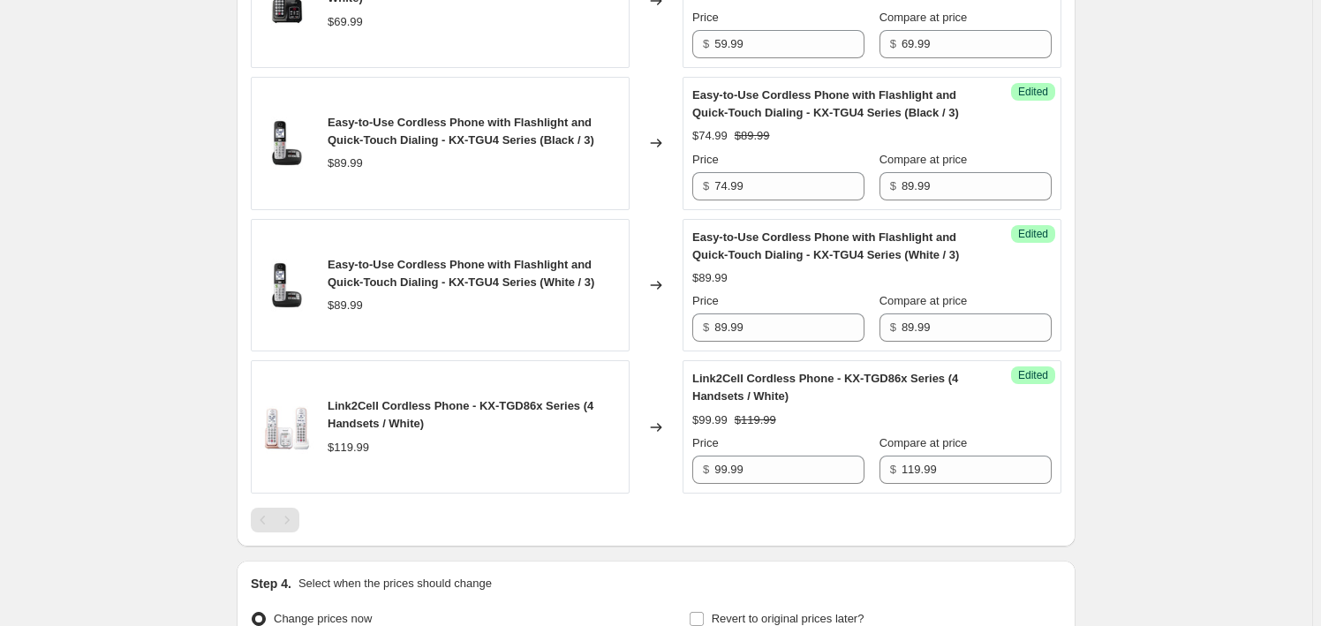
click at [742, 309] on div "Price $ 89.99" at bounding box center [778, 316] width 172 height 49
click at [742, 310] on div "Price $ 89.99" at bounding box center [778, 316] width 172 height 49
click at [762, 322] on input "89.99" at bounding box center [789, 327] width 150 height 28
paste input "74"
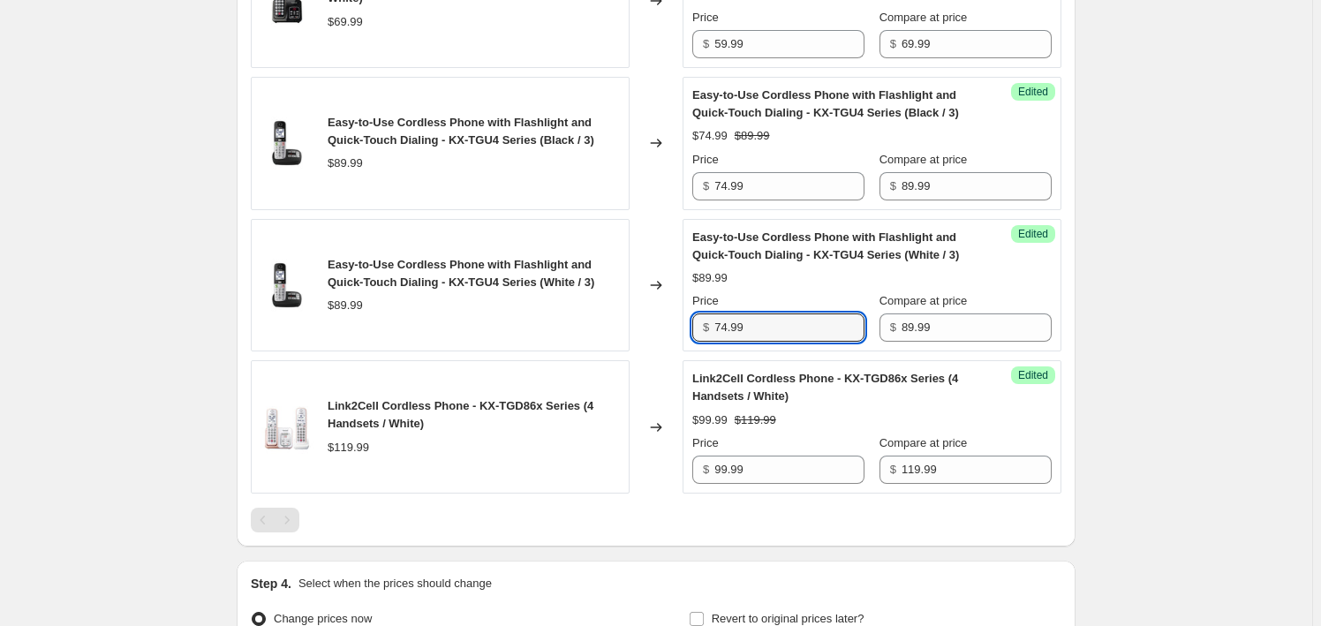
type input "74.99"
click at [1045, 378] on span "Edited" at bounding box center [1033, 375] width 30 height 14
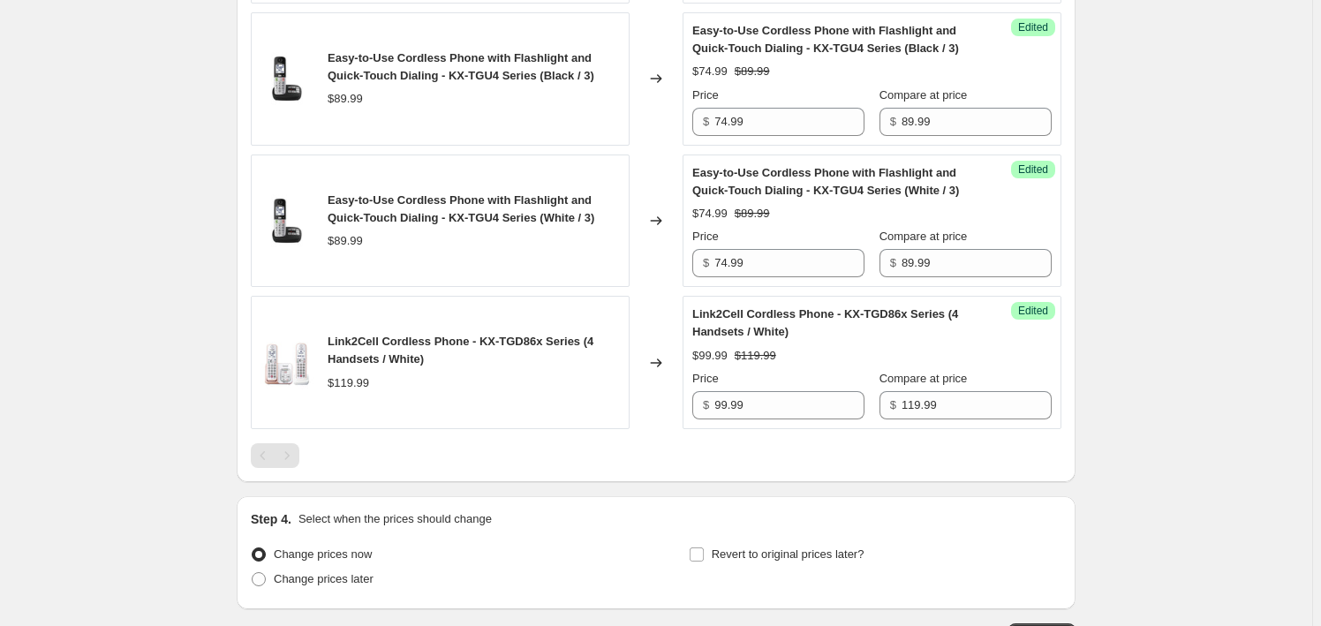
scroll to position [1155, 0]
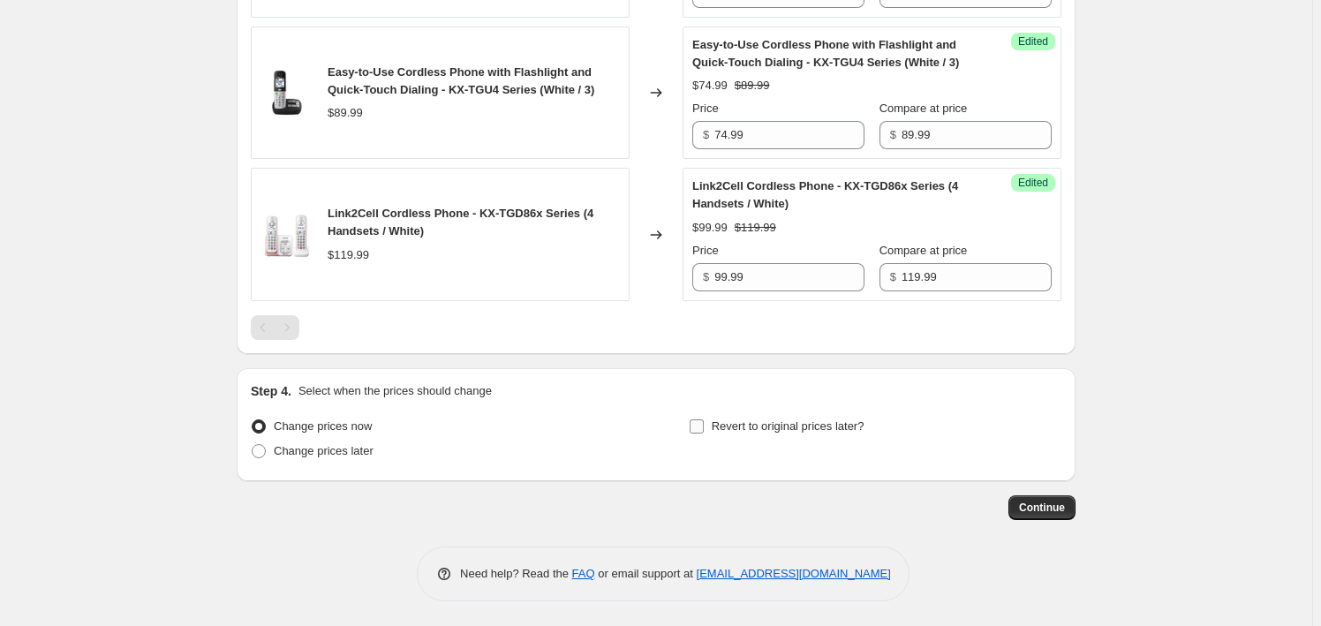
click at [735, 414] on label "Revert to original prices later?" at bounding box center [777, 426] width 176 height 25
click at [704, 419] on input "Revert to original prices later?" at bounding box center [697, 426] width 14 height 14
checkbox input "true"
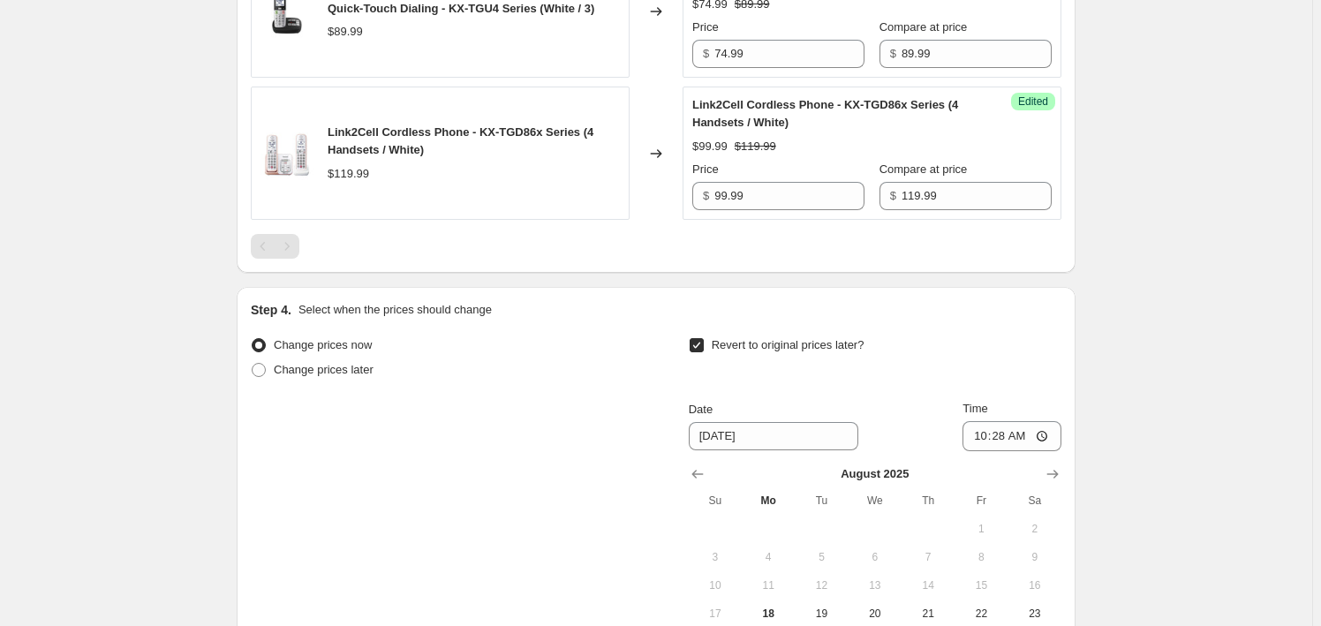
scroll to position [1395, 0]
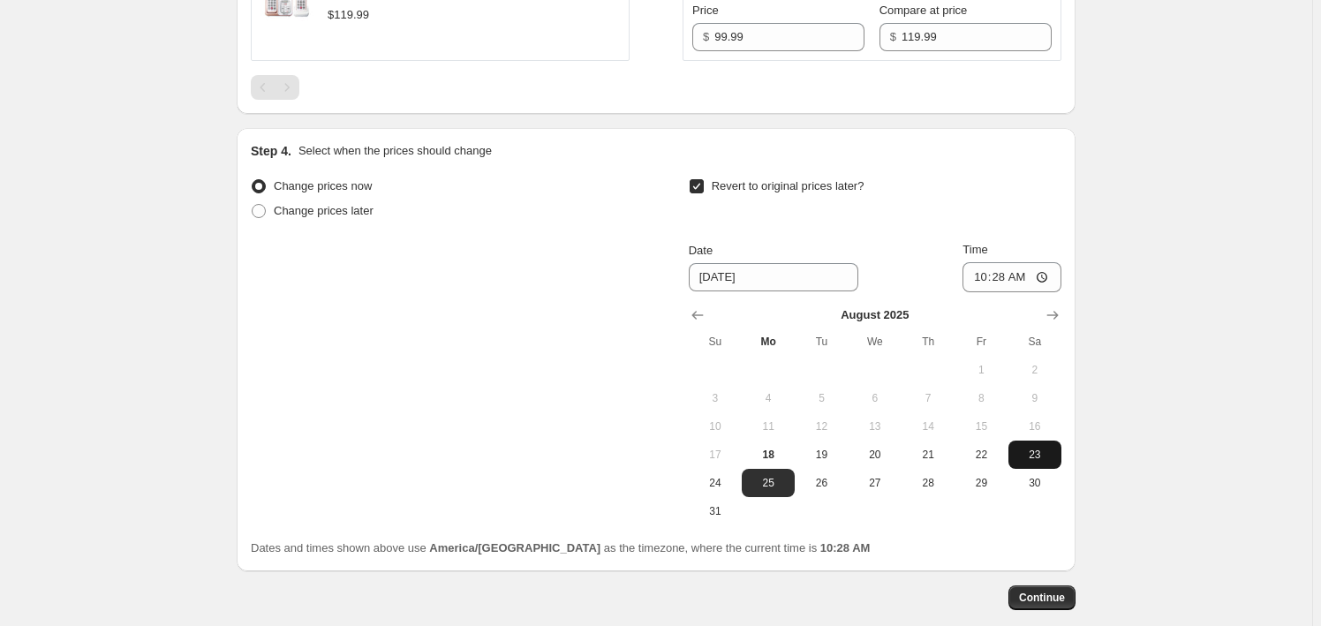
click at [1034, 451] on span "23" at bounding box center [1034, 455] width 39 height 14
type input "8/23/2025"
click at [989, 278] on input "10:28" at bounding box center [1011, 277] width 99 height 30
type input "22:59"
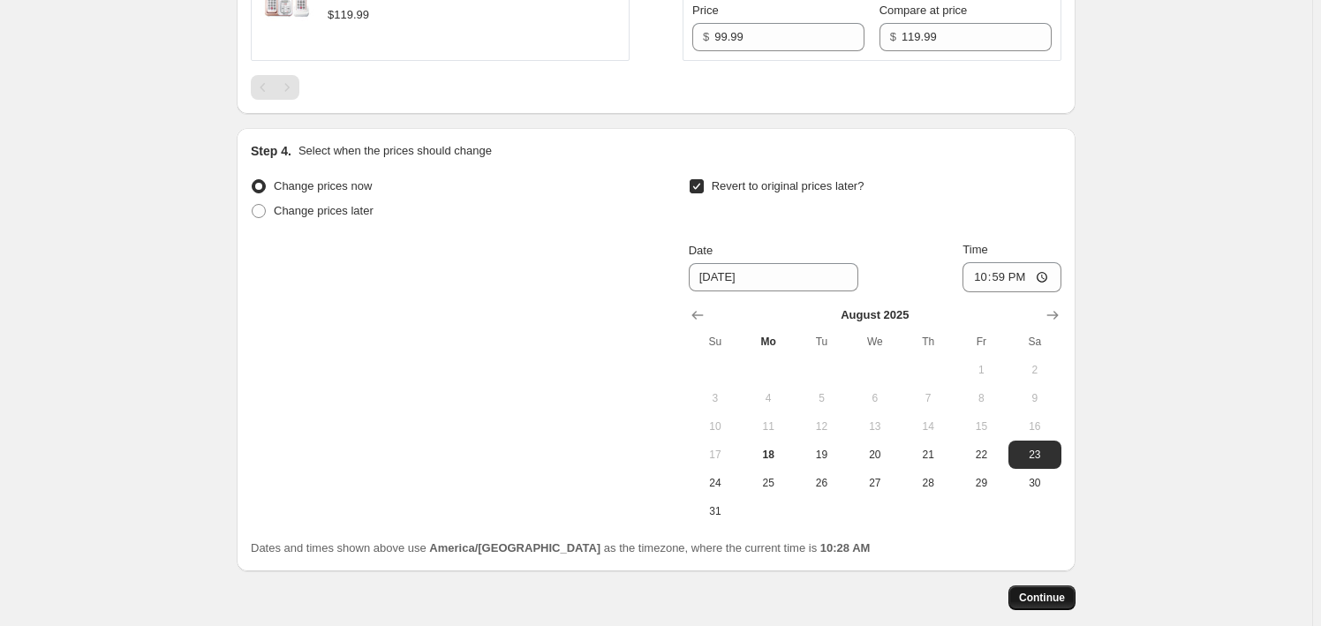
click at [1038, 585] on button "Continue" at bounding box center [1041, 597] width 67 height 25
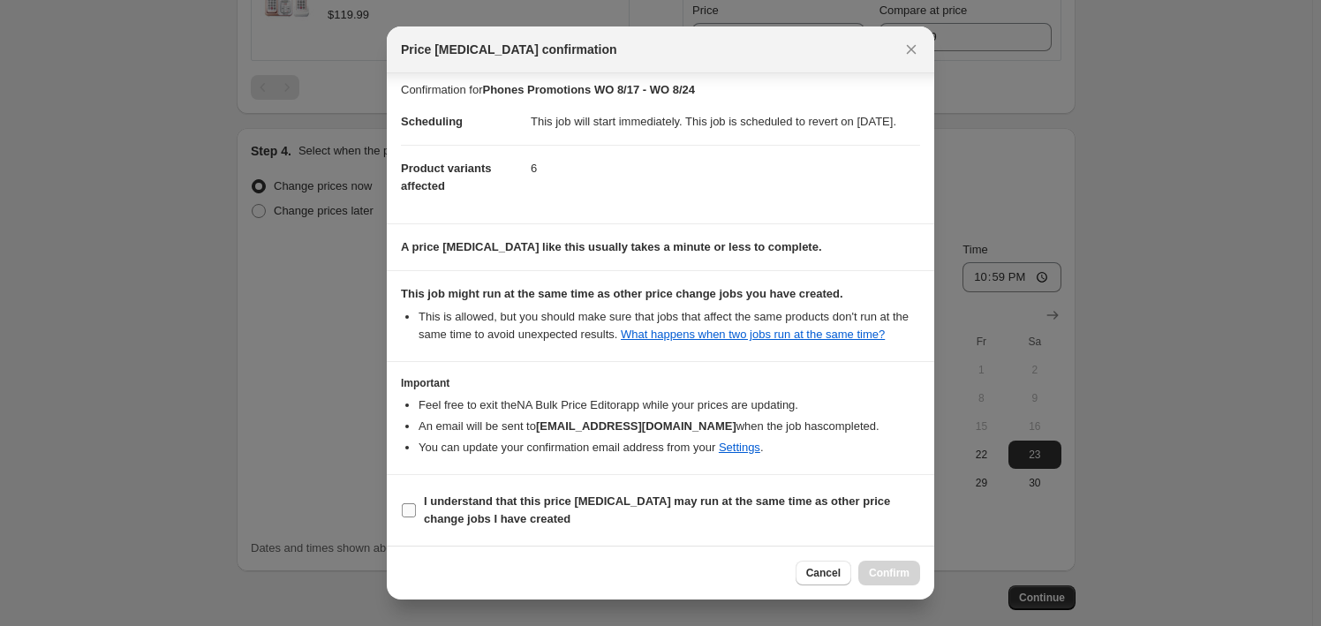
scroll to position [22, 0]
click at [552, 516] on span "I understand that this price change job may run at the same time as other price…" at bounding box center [672, 510] width 496 height 35
click at [416, 516] on input "I understand that this price change job may run at the same time as other price…" at bounding box center [409, 510] width 14 height 14
checkbox input "true"
click at [882, 569] on span "Confirm" at bounding box center [889, 573] width 41 height 14
